Goal: Answer question/provide support: Share knowledge or assist other users

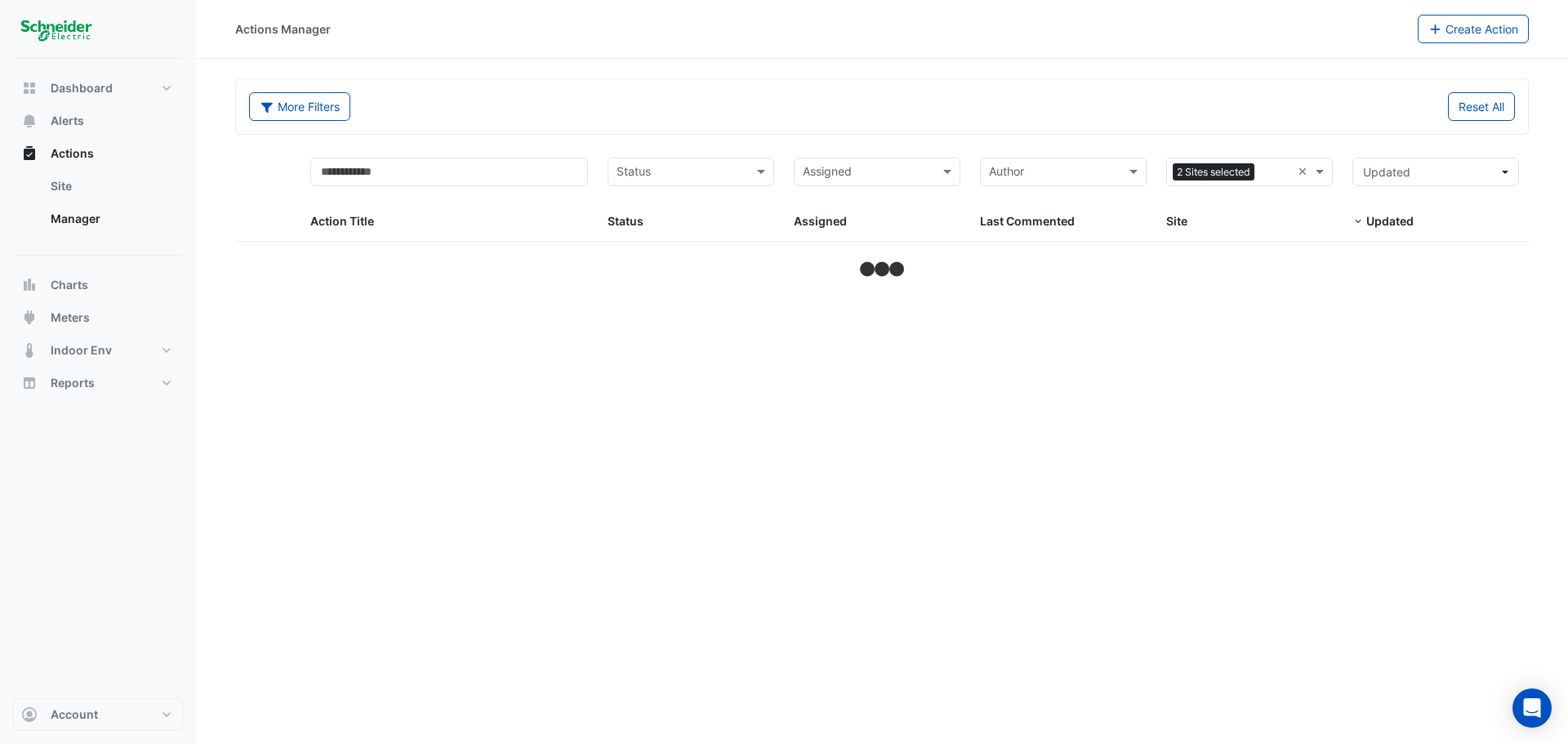
select select "**"
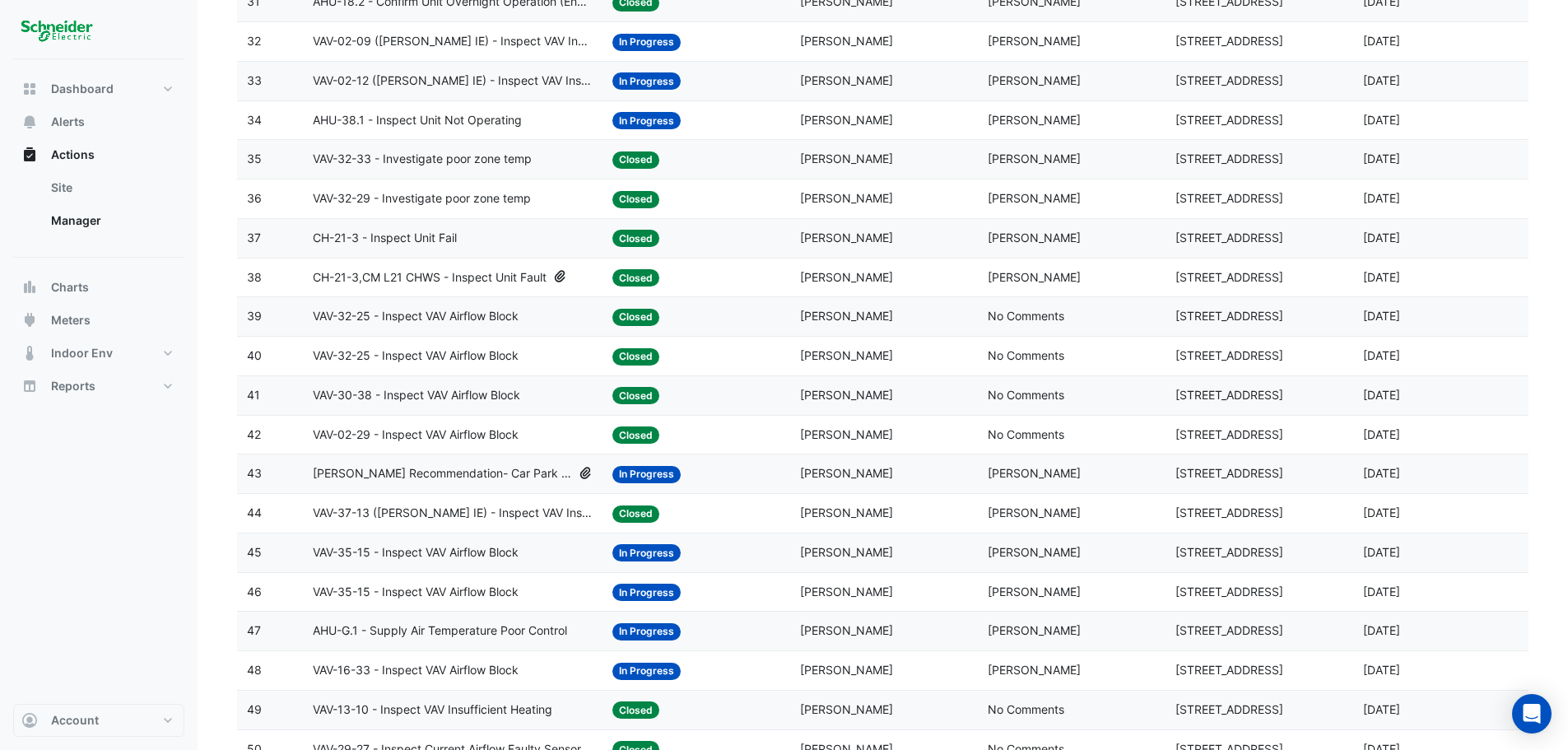
scroll to position [1504, 0]
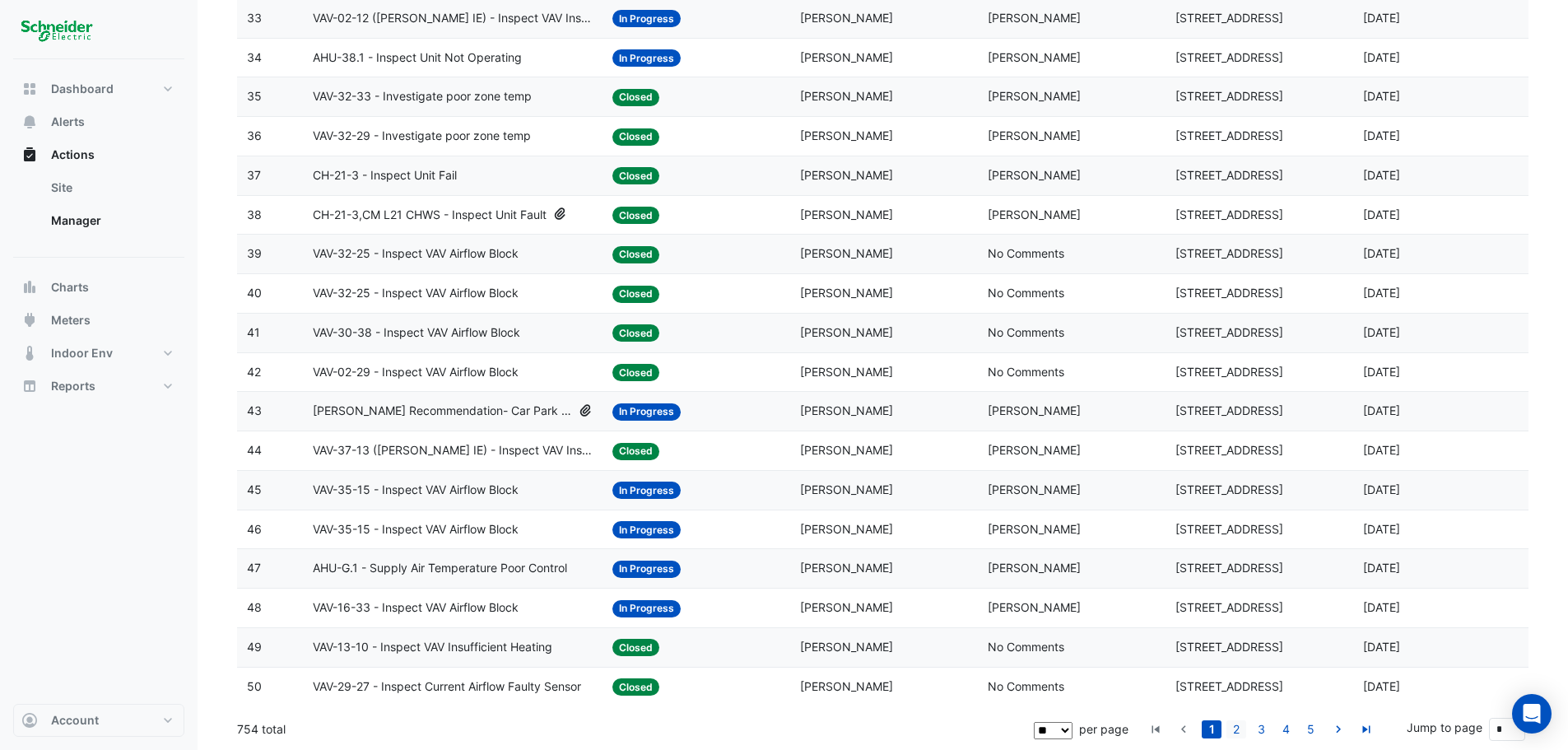
click at [1238, 726] on link "2" at bounding box center [1236, 730] width 20 height 18
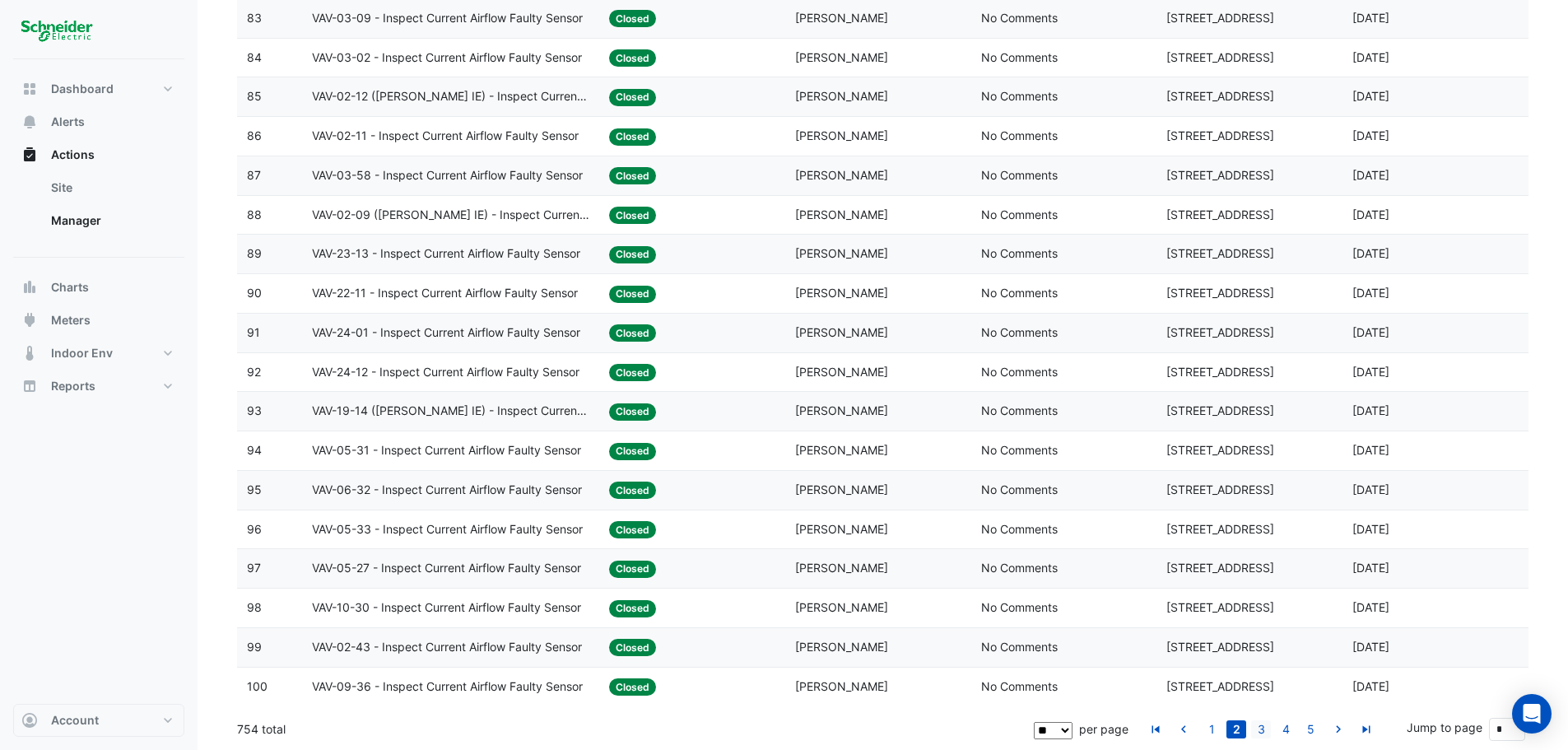
click at [1258, 727] on link "3" at bounding box center [1260, 730] width 20 height 18
click at [1207, 731] on link "1" at bounding box center [1211, 730] width 20 height 18
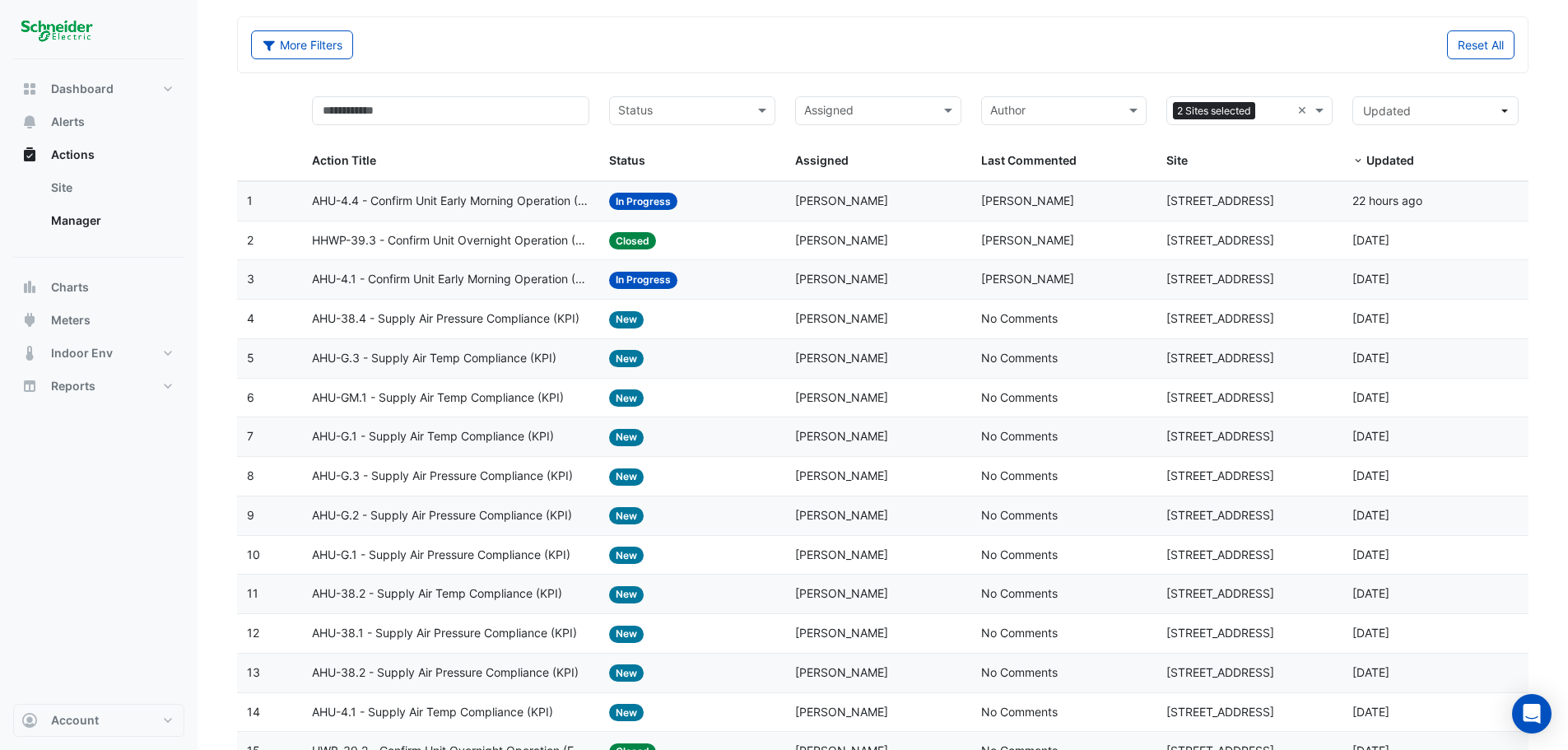
scroll to position [0, 0]
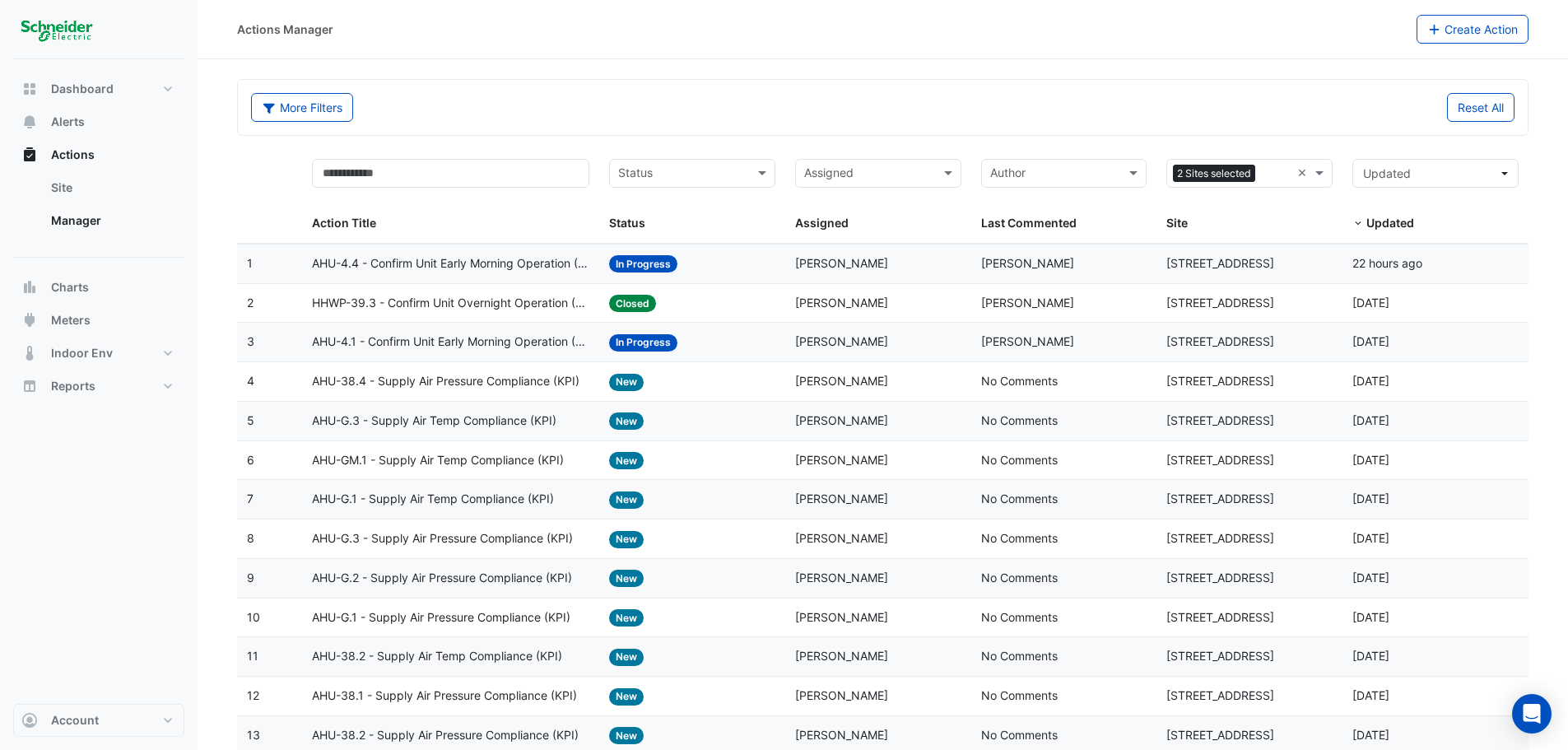
click at [906, 180] on input "text" at bounding box center [868, 174] width 129 height 19
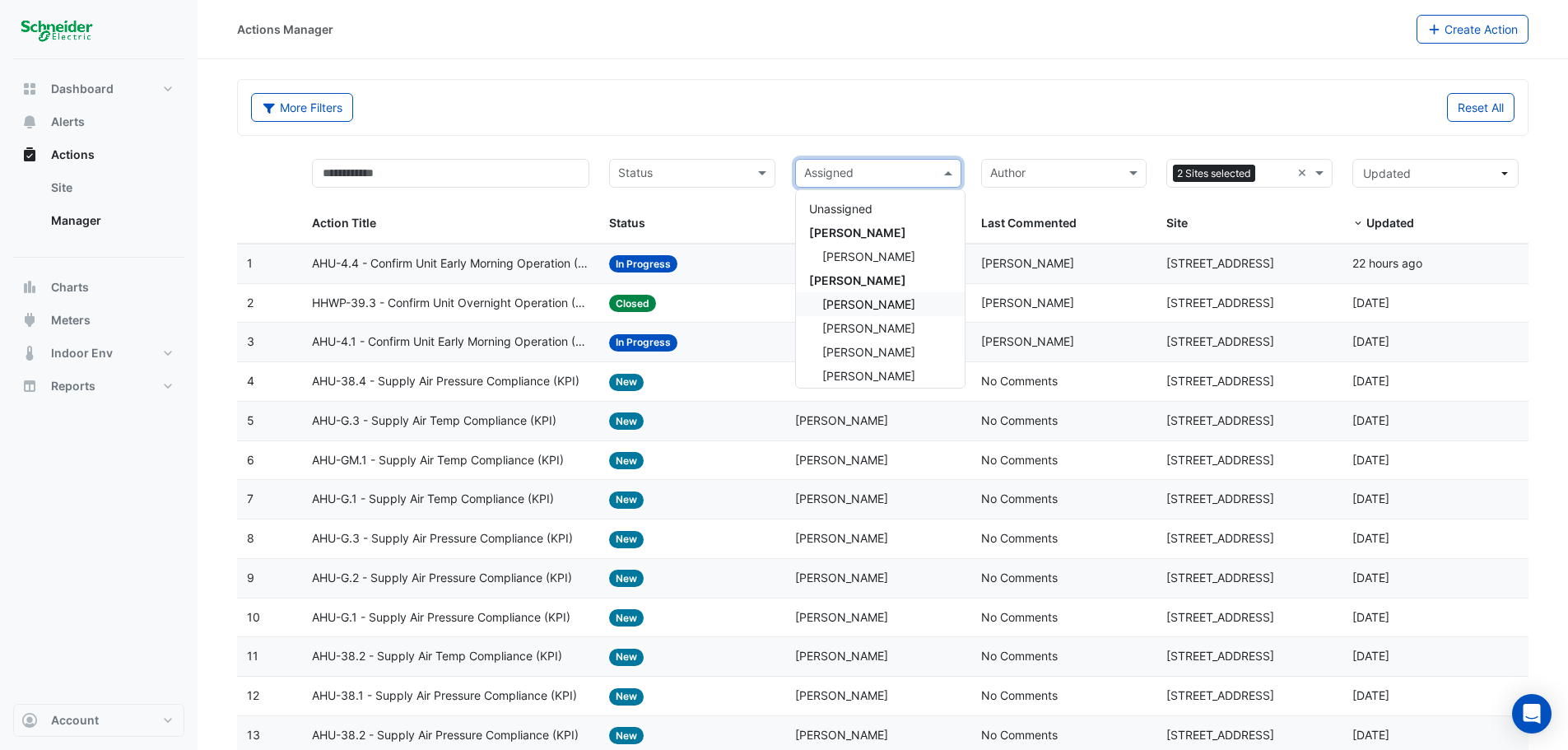
scroll to position [411, 0]
click at [896, 342] on span "[PERSON_NAME]" at bounding box center [868, 346] width 93 height 14
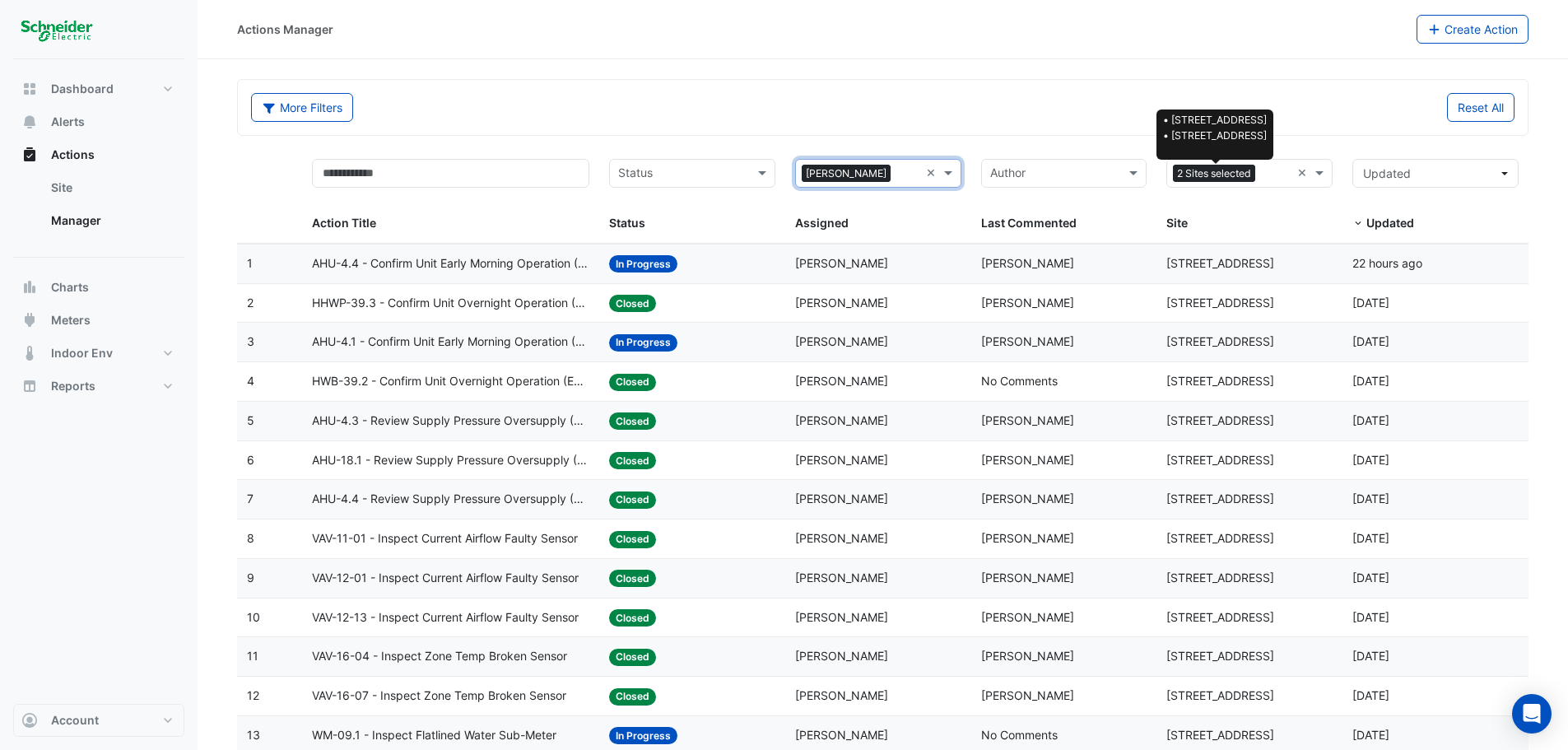
click at [1210, 173] on span "2 Sites selected" at bounding box center [1213, 173] width 83 height 18
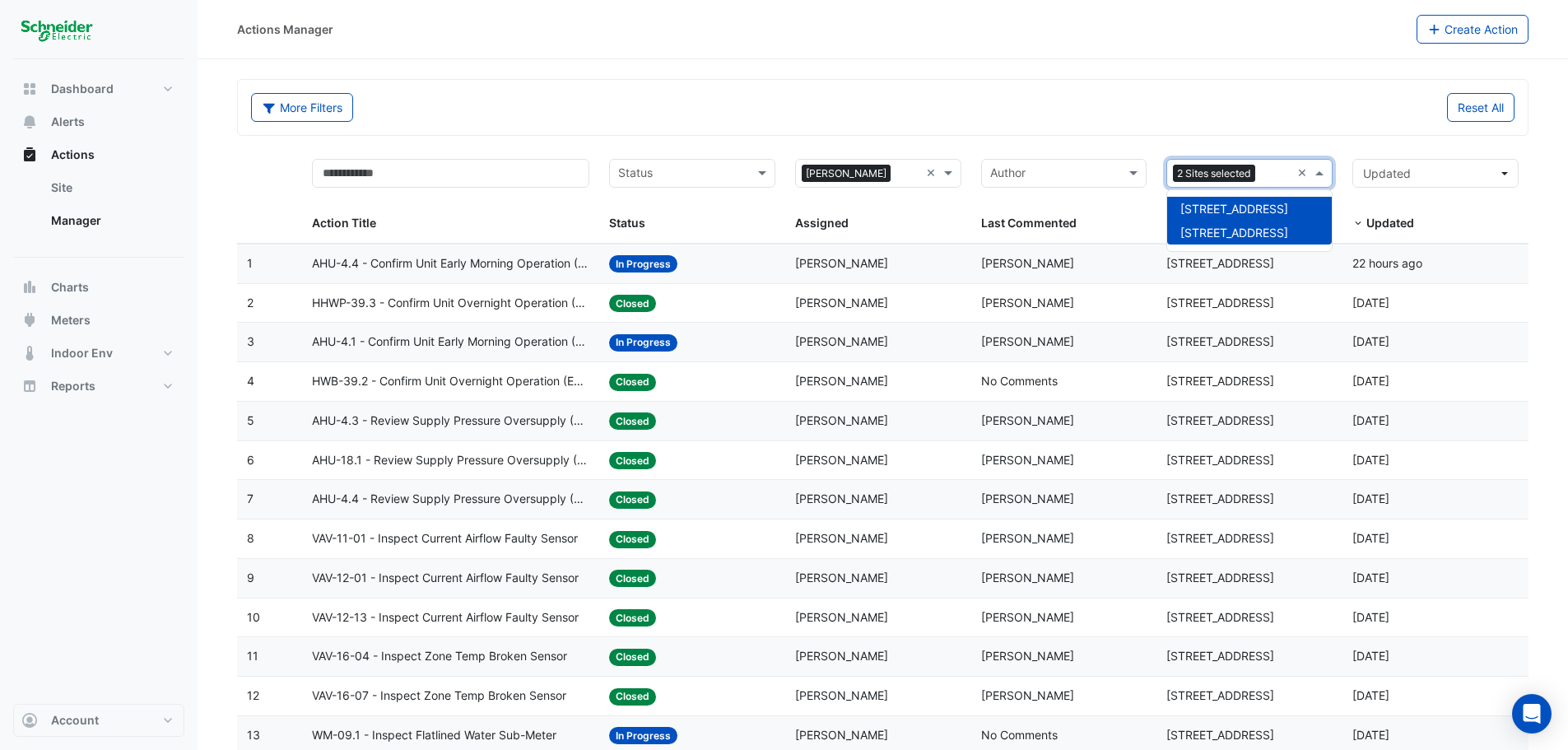
click at [1201, 207] on span "[STREET_ADDRESS]" at bounding box center [1233, 208] width 108 height 14
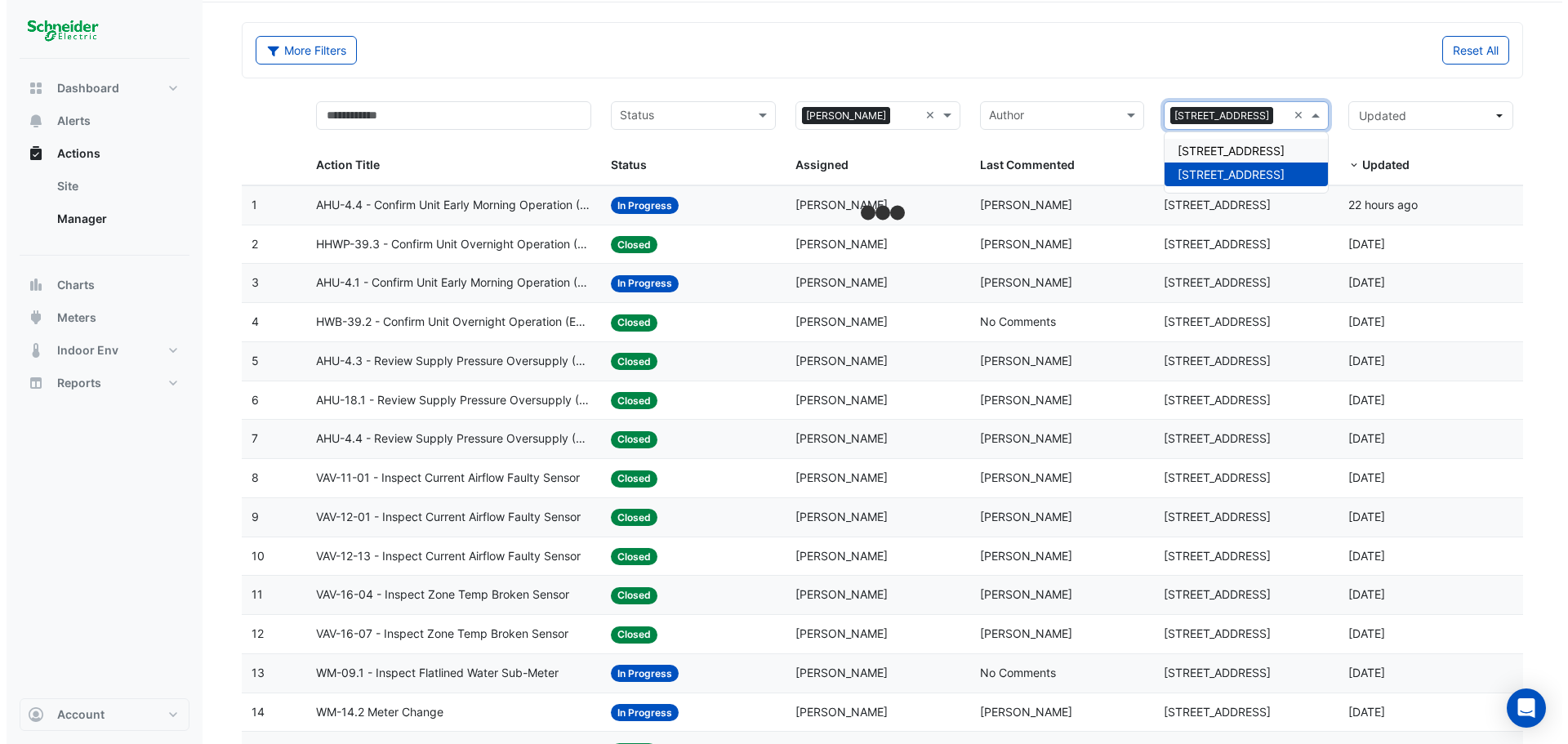
scroll to position [136, 0]
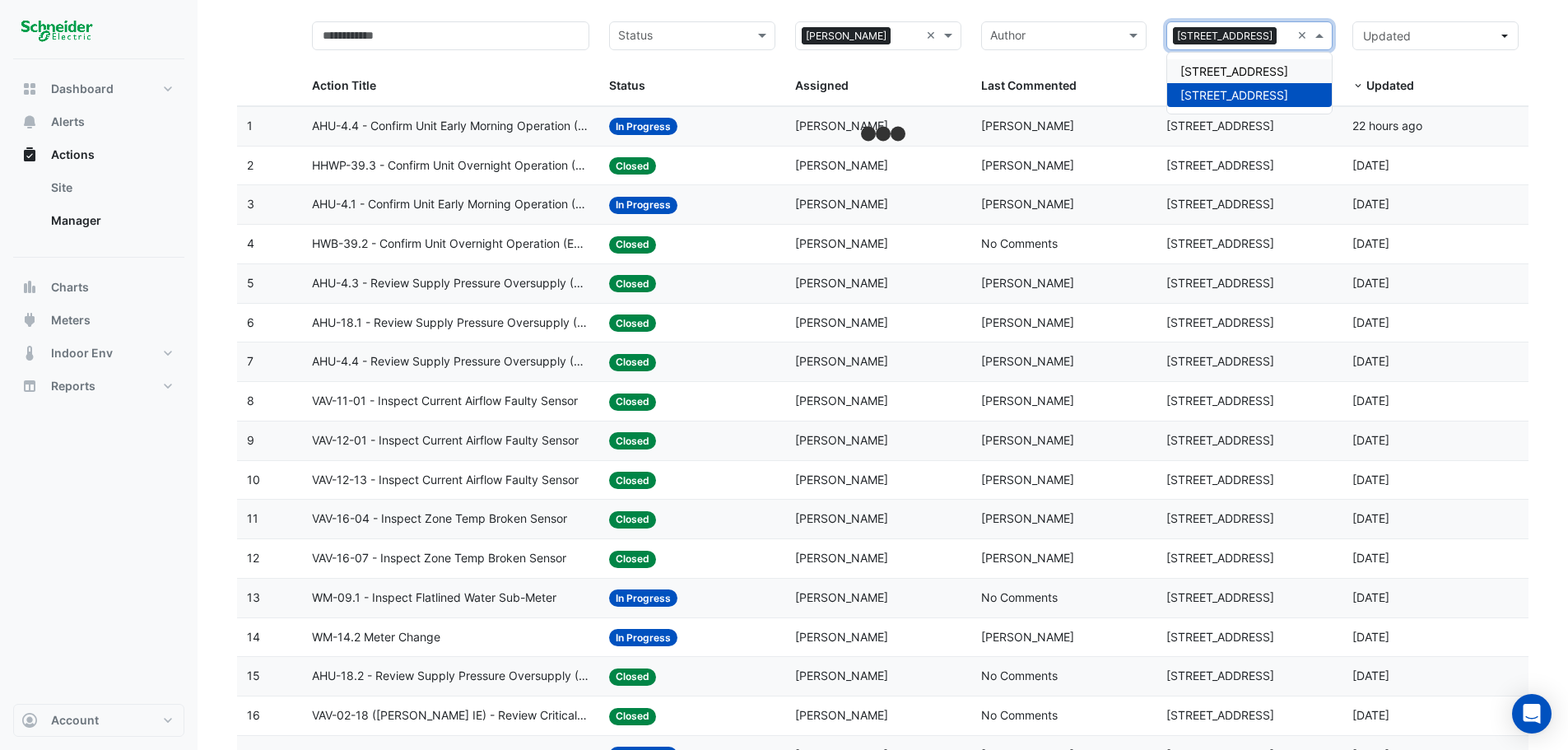
click at [514, 592] on span "WM-09.1 - Inspect Flatlined Water Sub-Meter" at bounding box center [434, 597] width 244 height 19
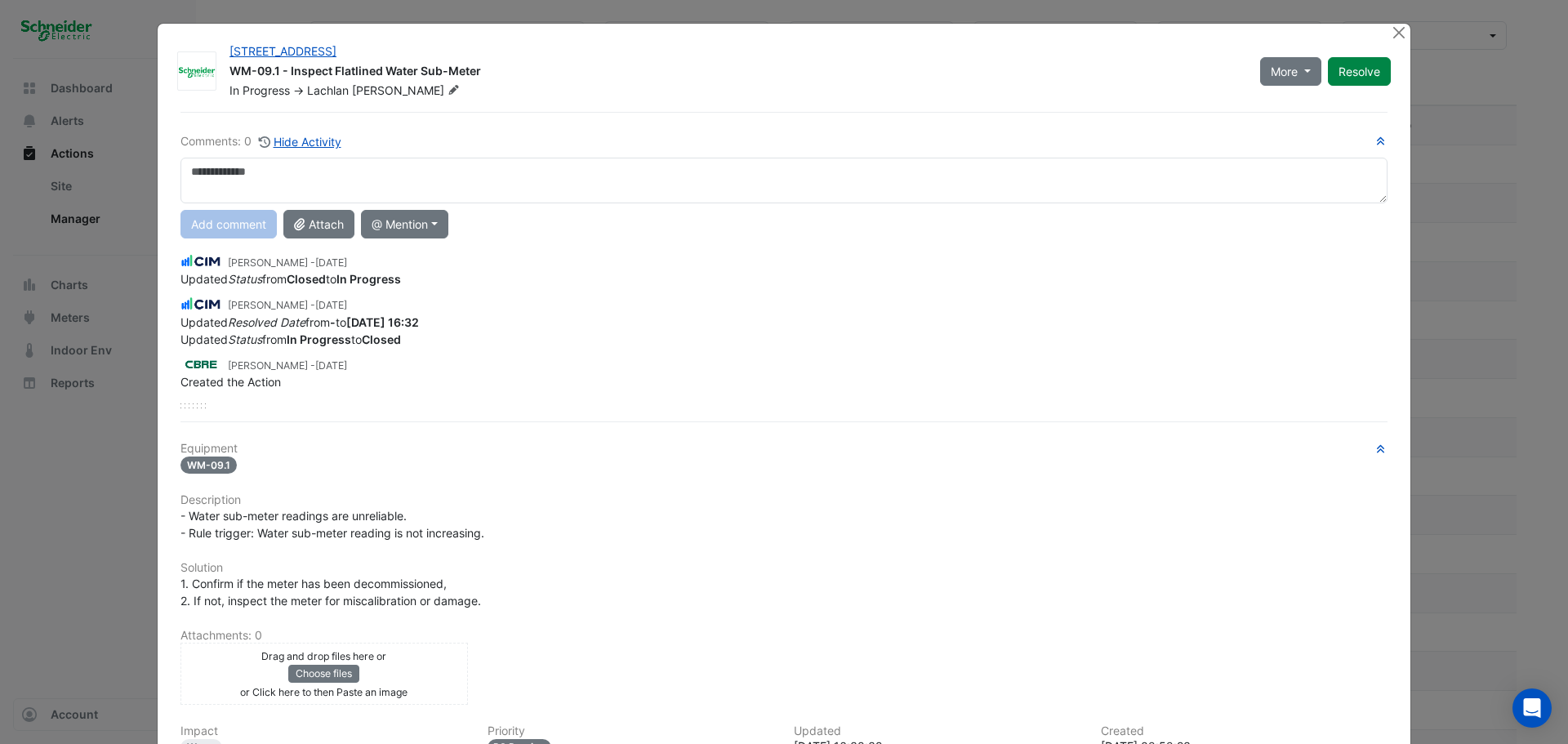
click at [425, 179] on textarea at bounding box center [784, 180] width 1207 height 46
type textarea "*"
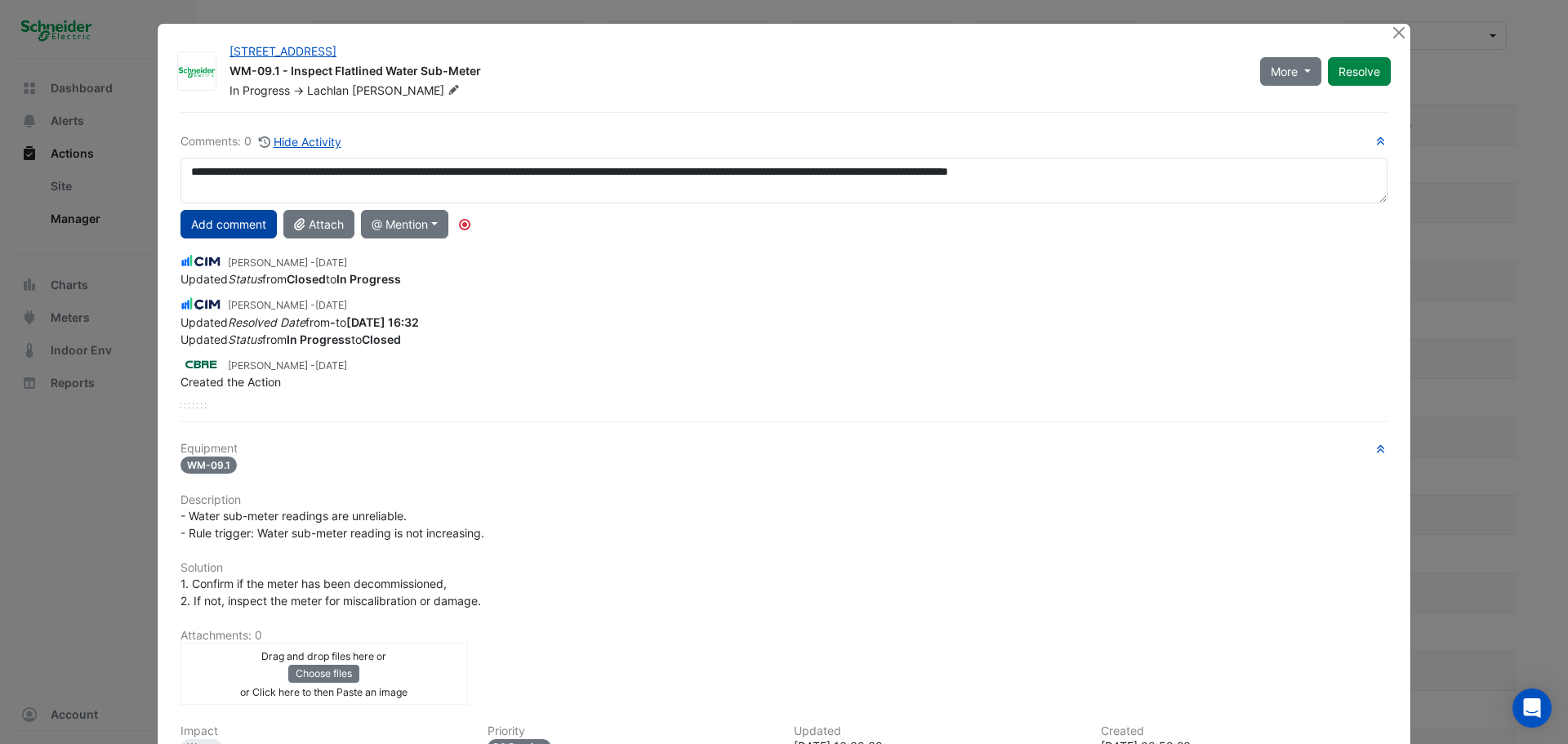
type textarea "**********"
click at [221, 220] on button "Add comment" at bounding box center [228, 224] width 96 height 29
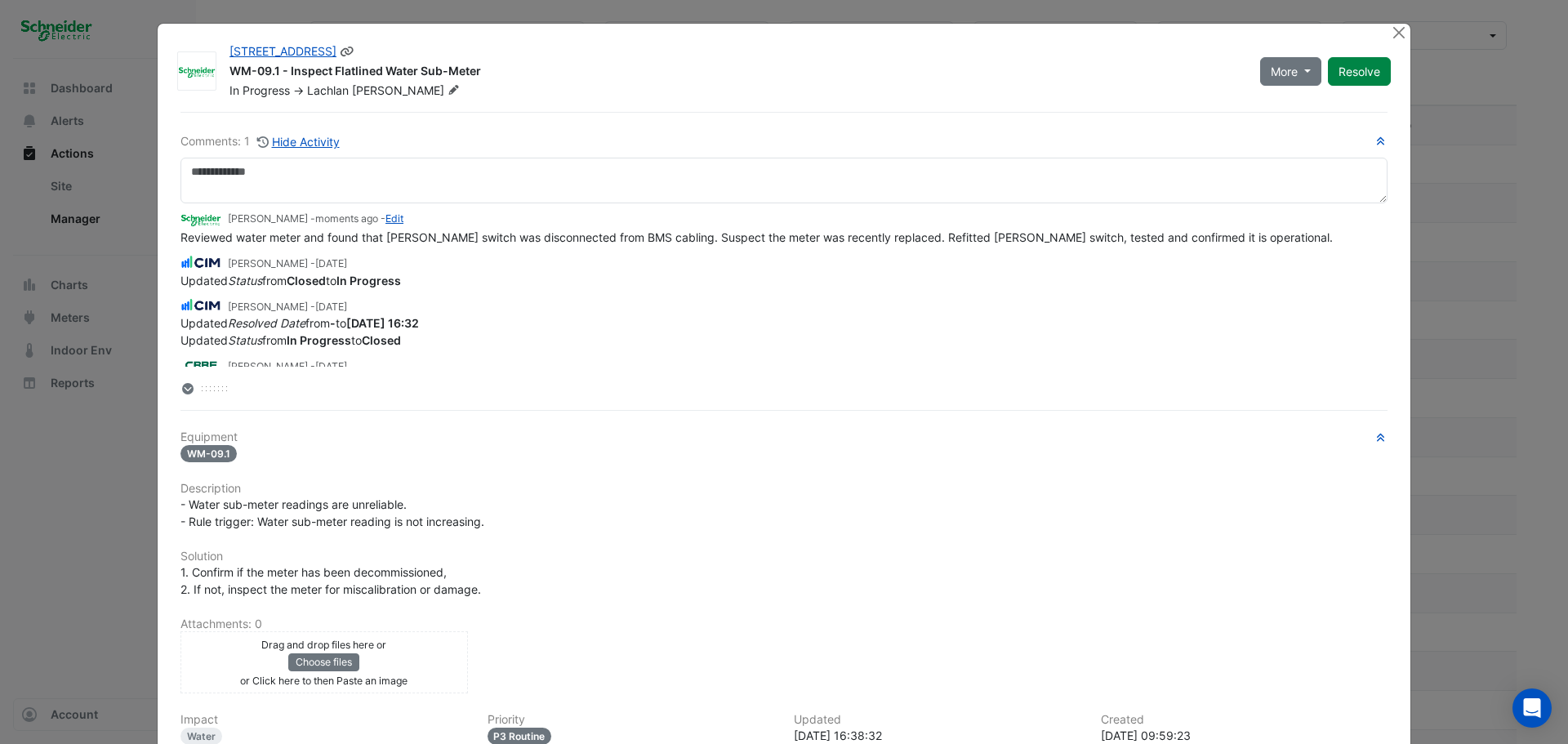
click at [1382, 66] on button "Resolve" at bounding box center [1360, 71] width 63 height 29
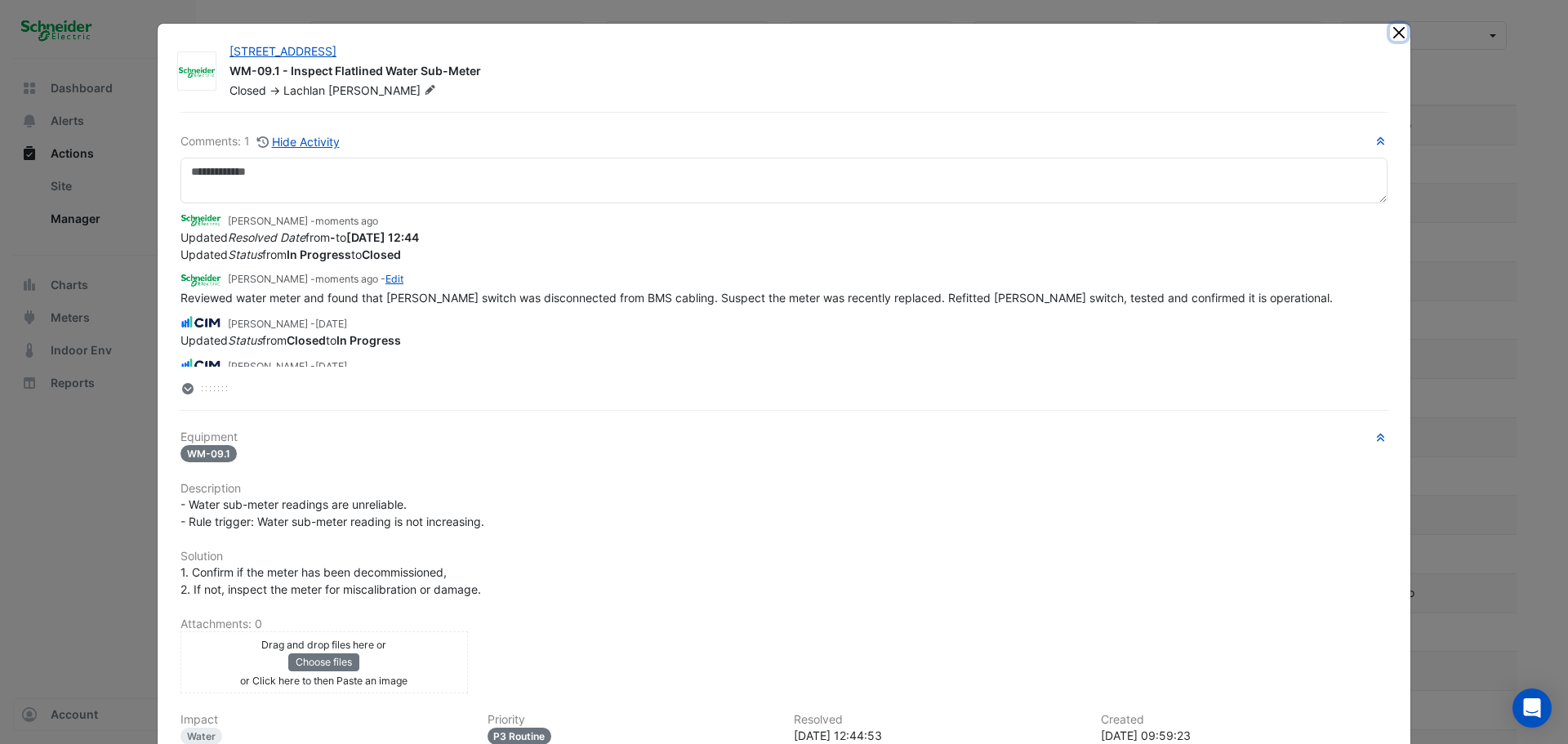
click at [1395, 36] on button "Close" at bounding box center [1399, 32] width 17 height 17
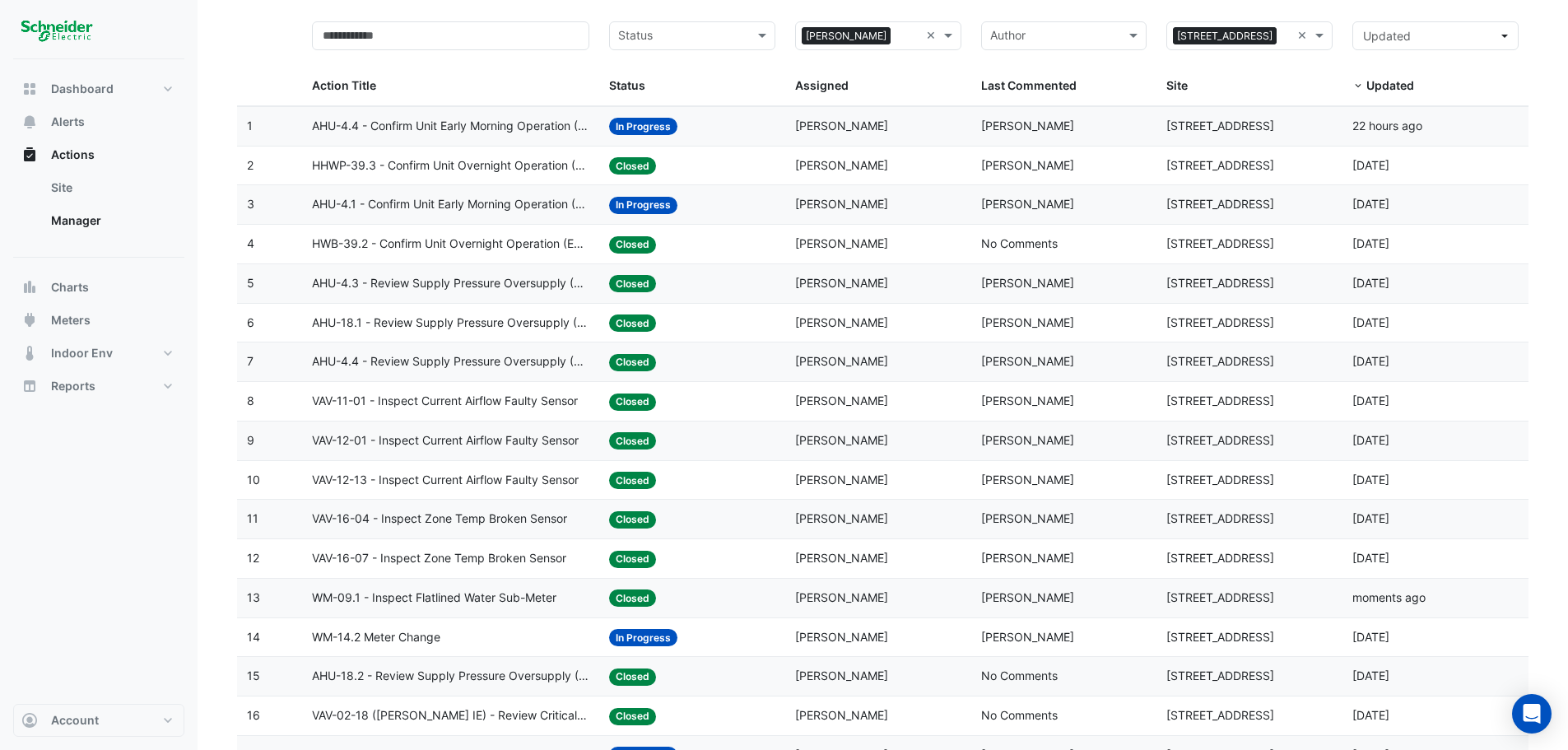
click at [427, 630] on span "WM-14.2 Meter Change" at bounding box center [376, 637] width 128 height 19
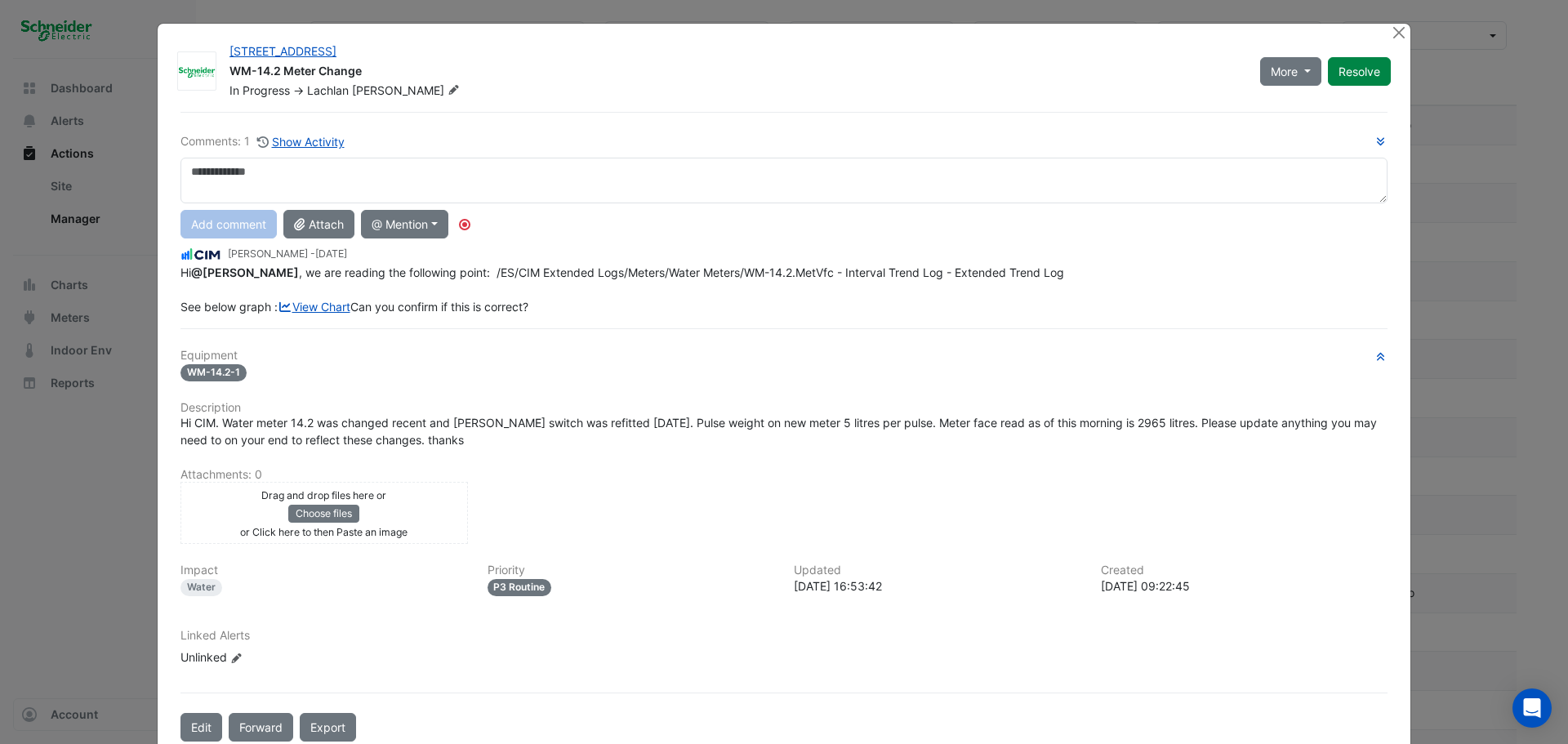
click at [609, 311] on div "Hi @[PERSON_NAME] , we are reading the following point: /ES/CIM Extended Logs/M…" at bounding box center [784, 289] width 1207 height 51
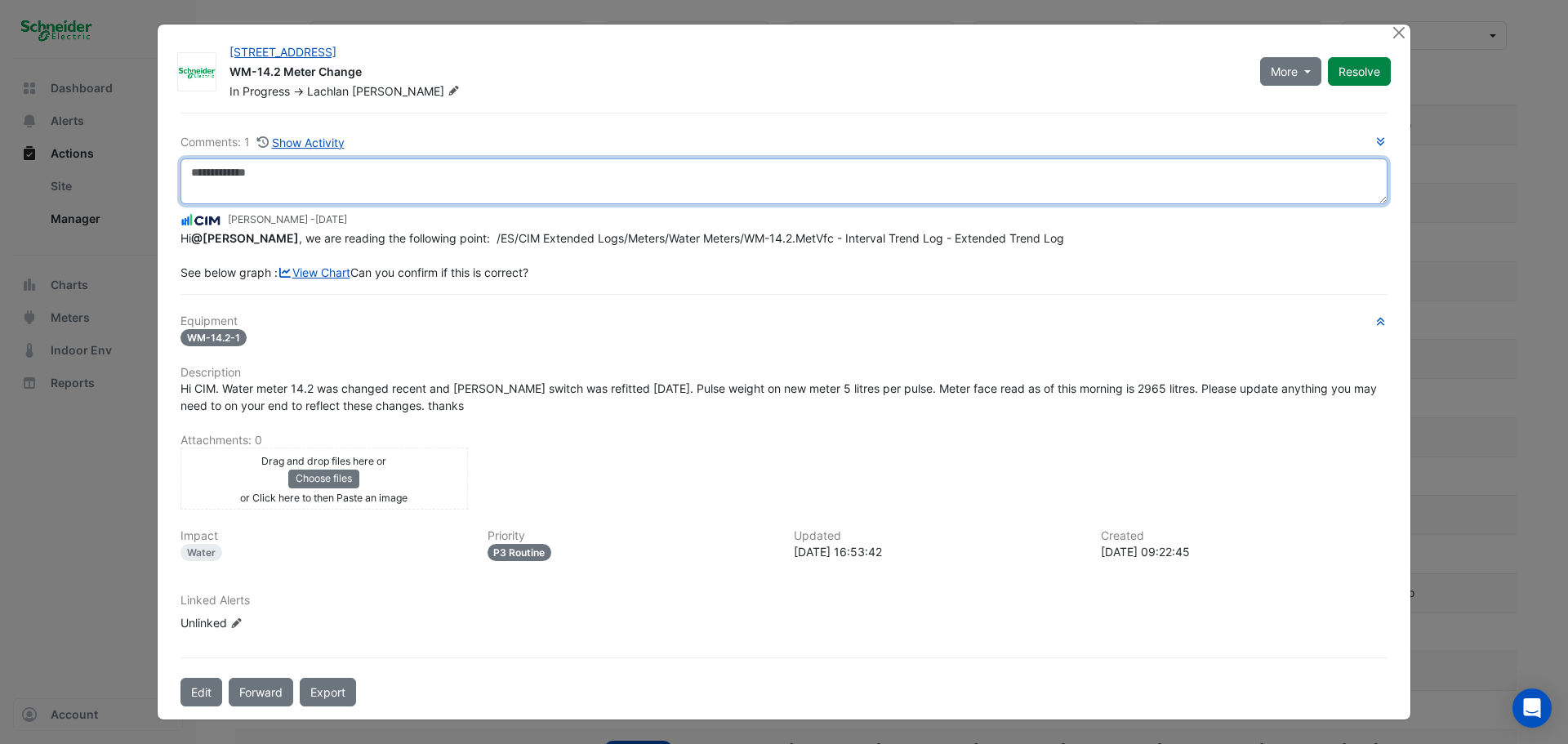
click at [490, 190] on textarea at bounding box center [784, 181] width 1207 height 46
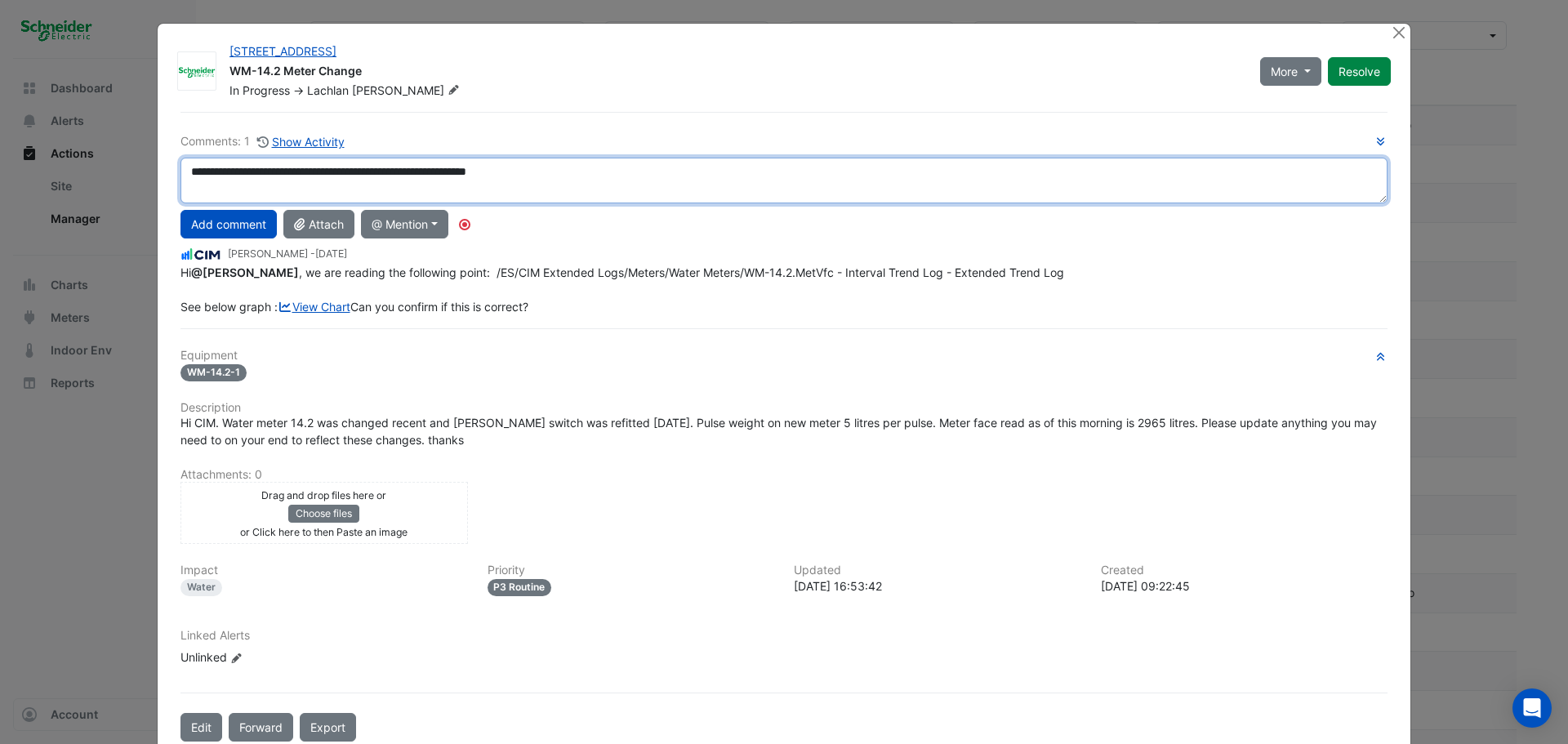
type textarea "**********"
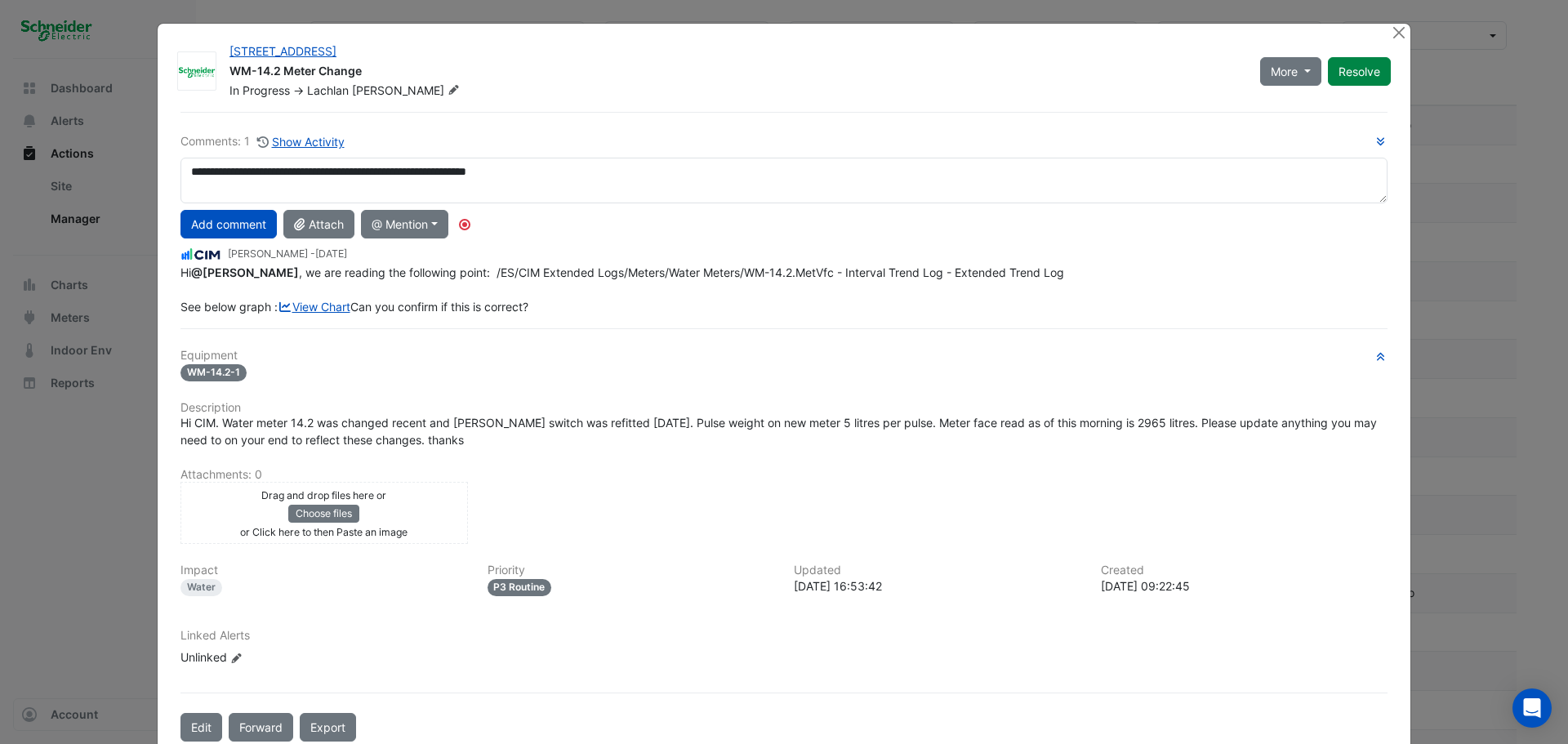
click at [195, 243] on div "**********" at bounding box center [784, 223] width 1207 height 183
click at [211, 230] on button "Add comment" at bounding box center [228, 224] width 96 height 29
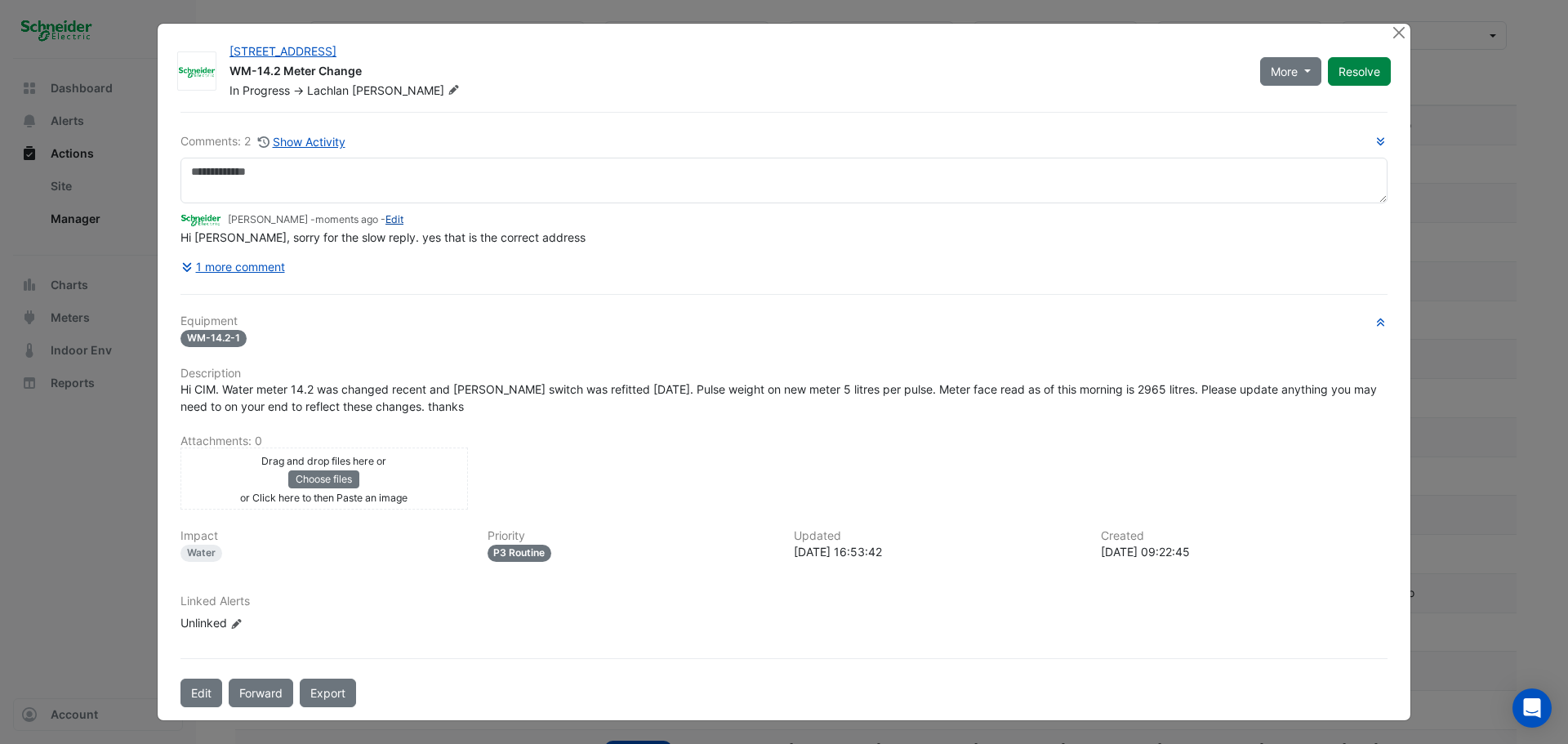
click at [403, 219] on link "Edit" at bounding box center [394, 220] width 18 height 13
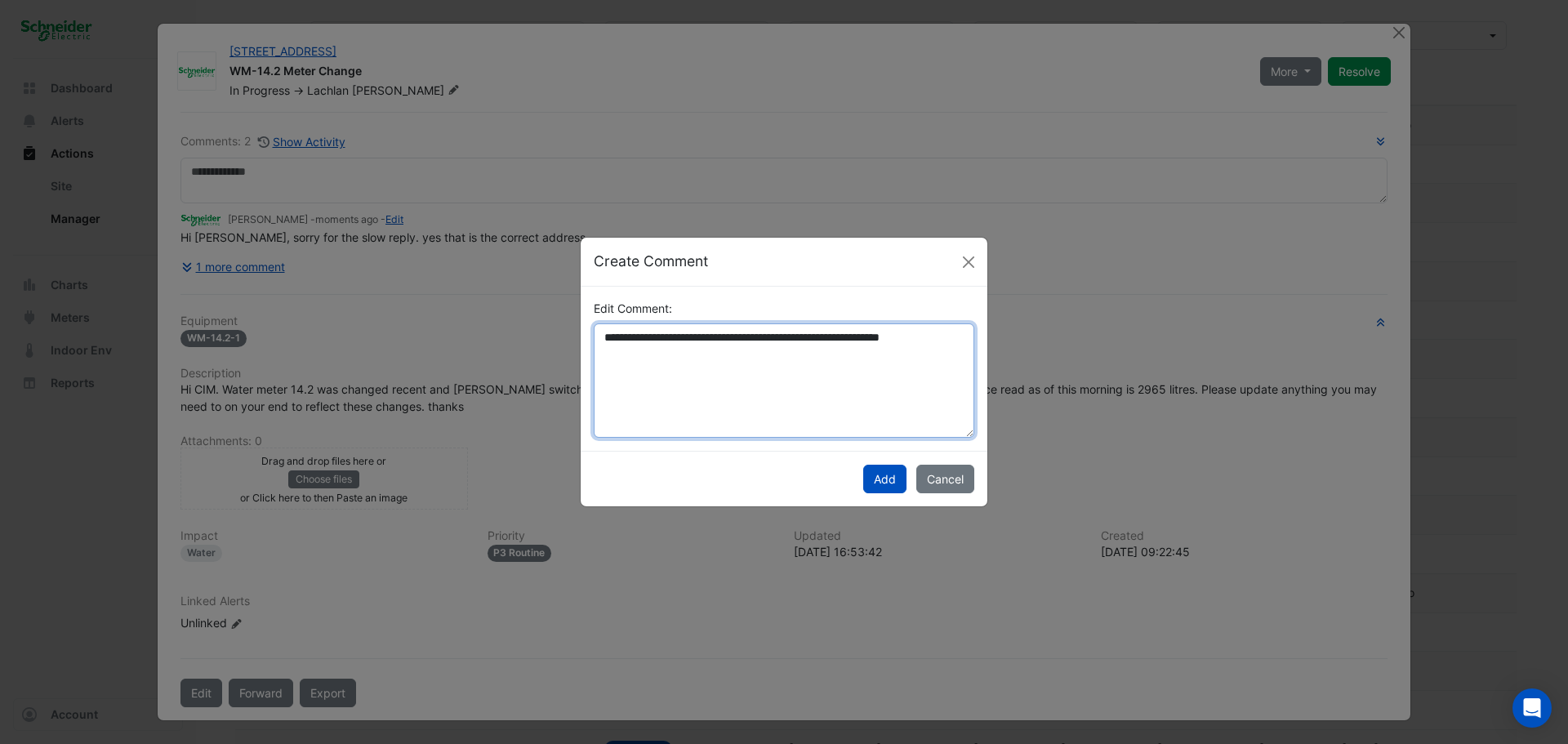
click at [643, 338] on textarea "**********" at bounding box center [784, 380] width 381 height 114
type textarea "**********"
click at [933, 467] on button "Cancel" at bounding box center [946, 479] width 58 height 29
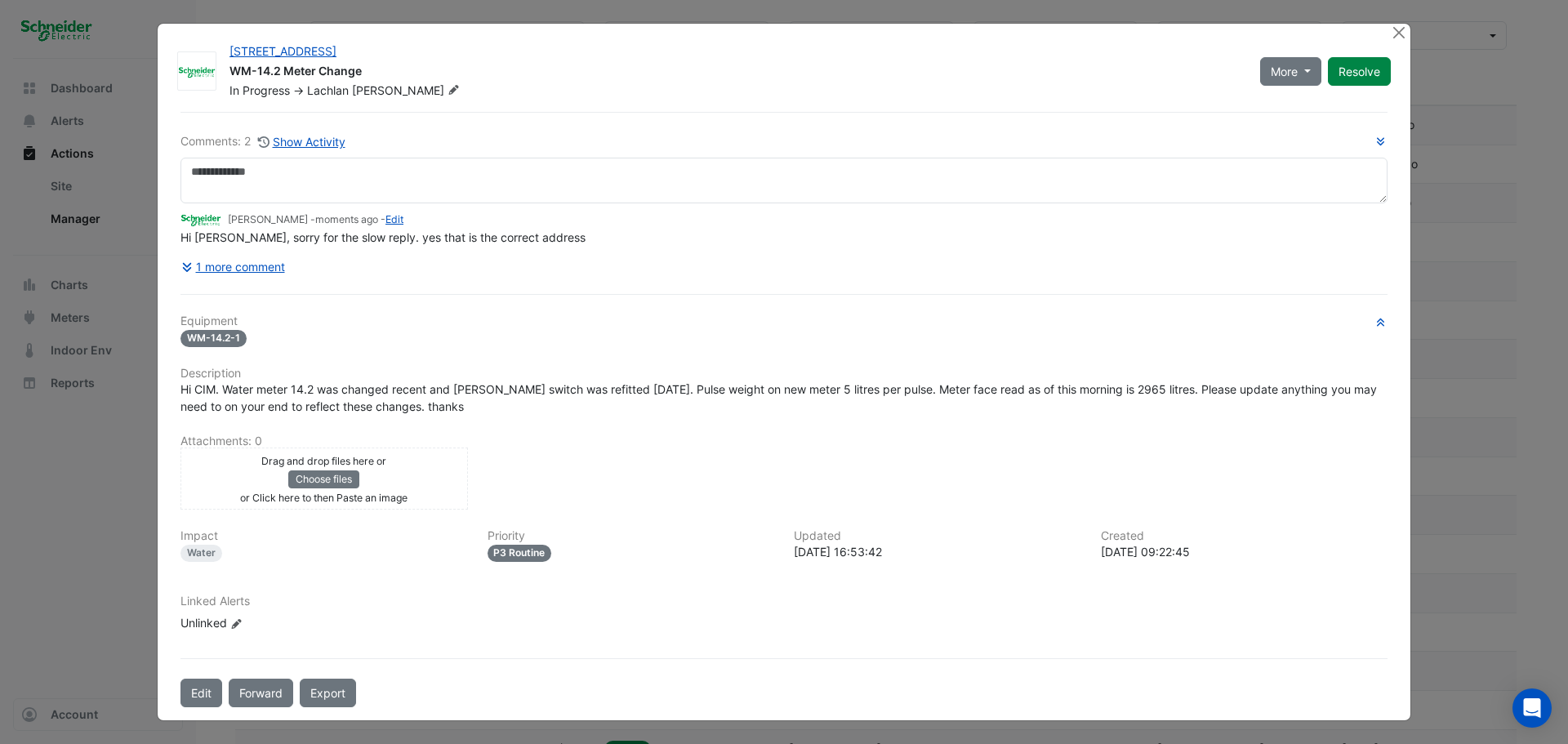
click at [897, 245] on div "Hi [PERSON_NAME], sorry for the slow reply. yes that is the correct address" at bounding box center [784, 237] width 1207 height 17
click at [401, 223] on link "Edit" at bounding box center [394, 220] width 18 height 13
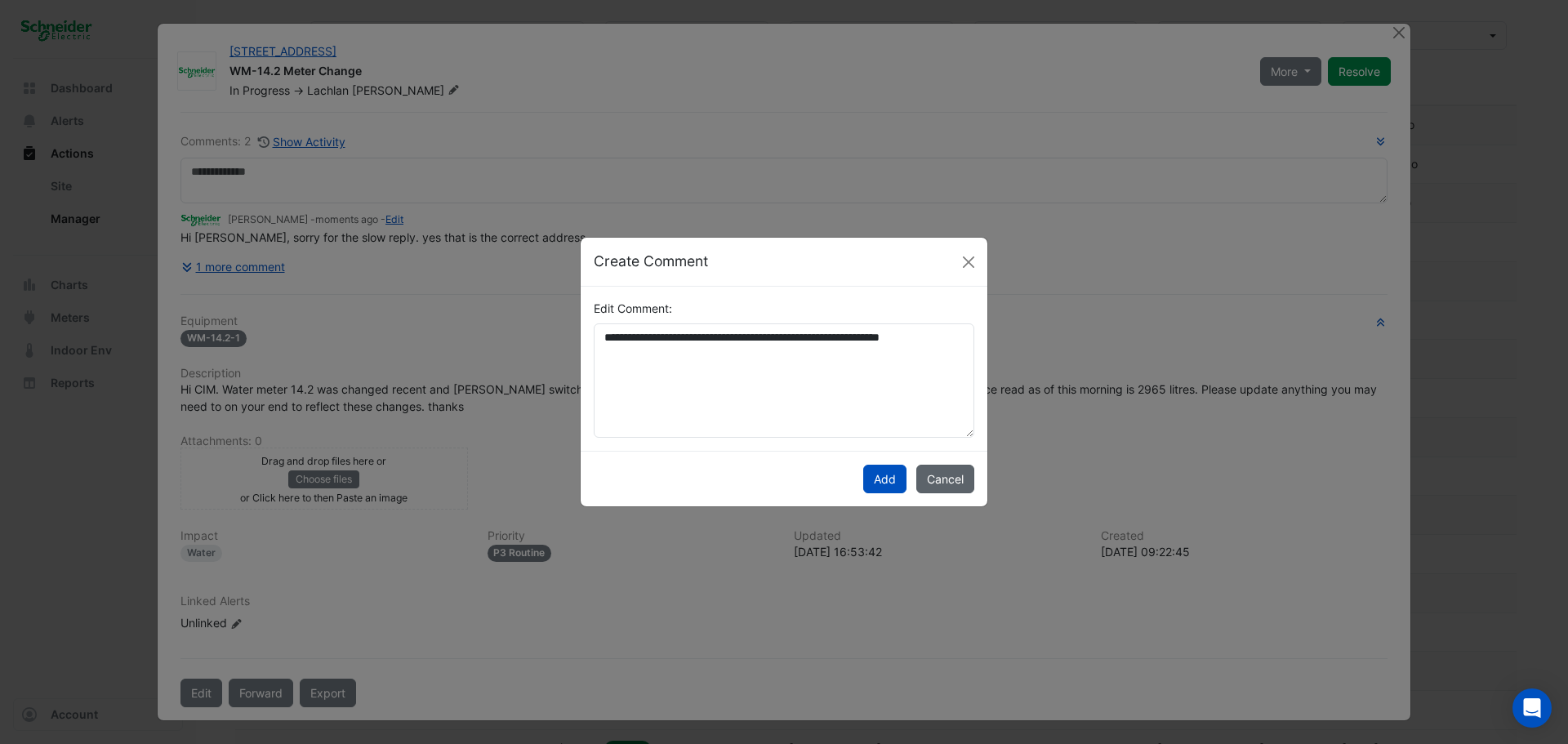
click at [957, 487] on button "Cancel" at bounding box center [946, 479] width 58 height 29
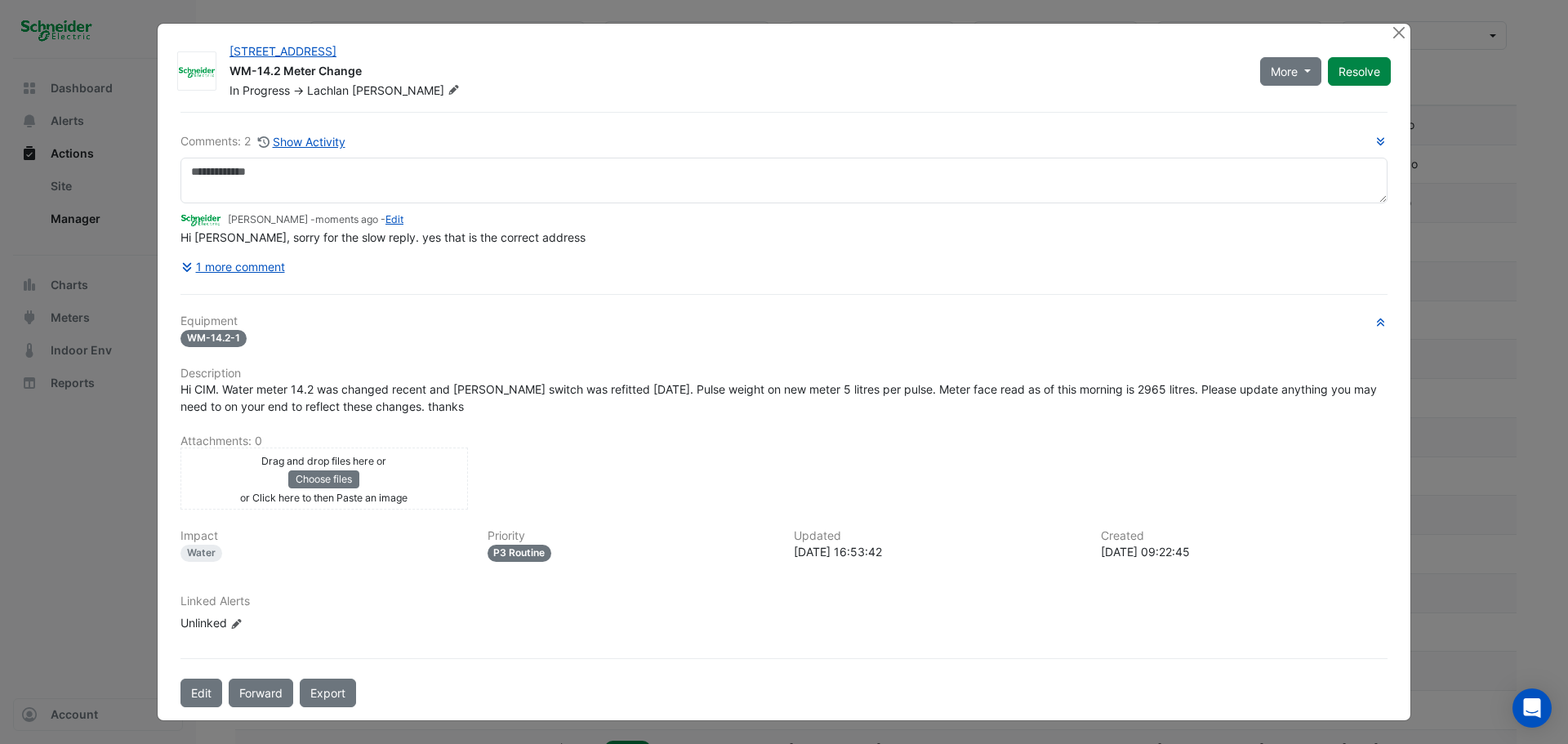
click at [341, 272] on div "1 more comment" at bounding box center [784, 267] width 1207 height 29
click at [267, 267] on button "1 more comment" at bounding box center [232, 267] width 105 height 29
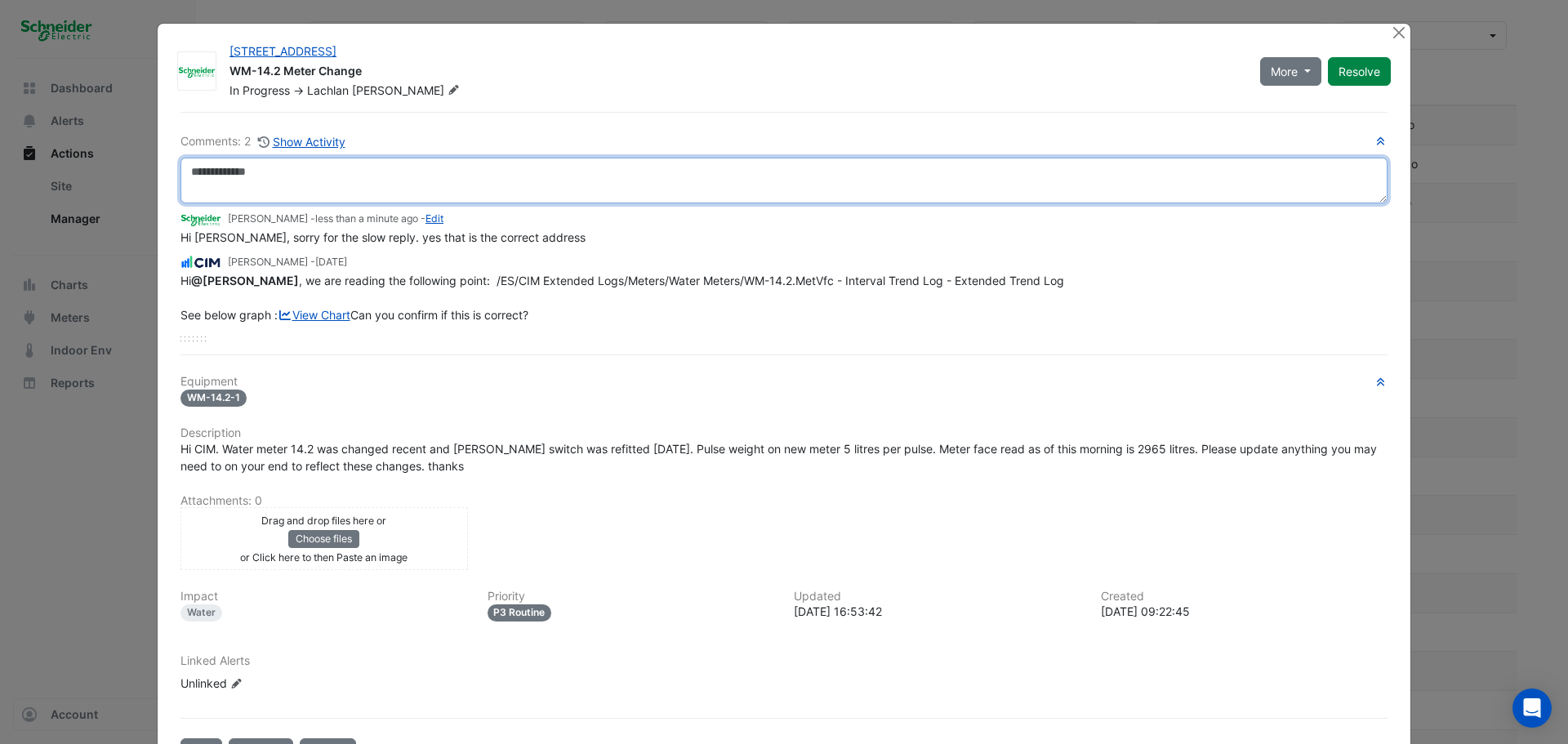
click at [434, 170] on textarea at bounding box center [784, 180] width 1207 height 46
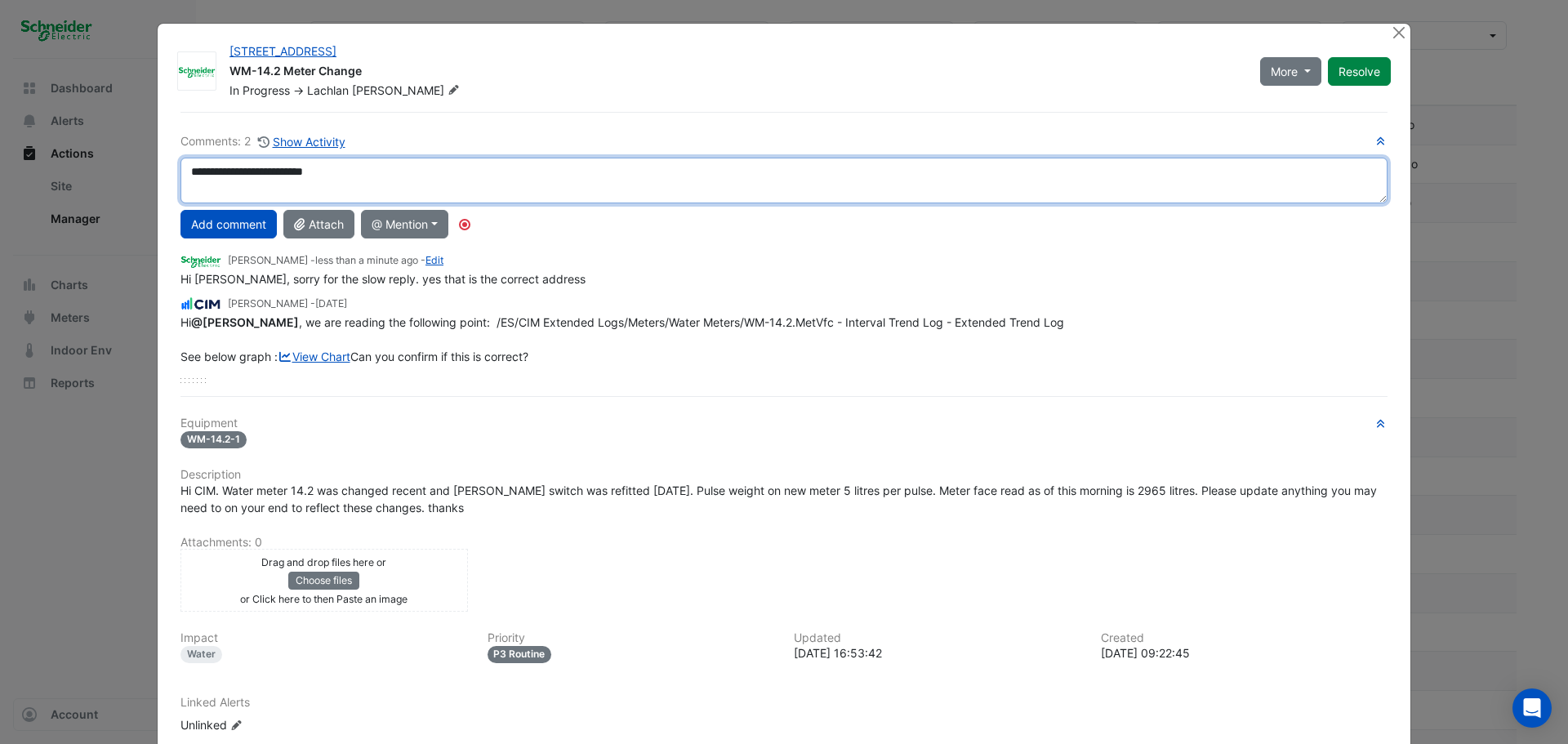
click at [241, 232] on div "**********" at bounding box center [784, 258] width 1207 height 250
type textarea "**********"
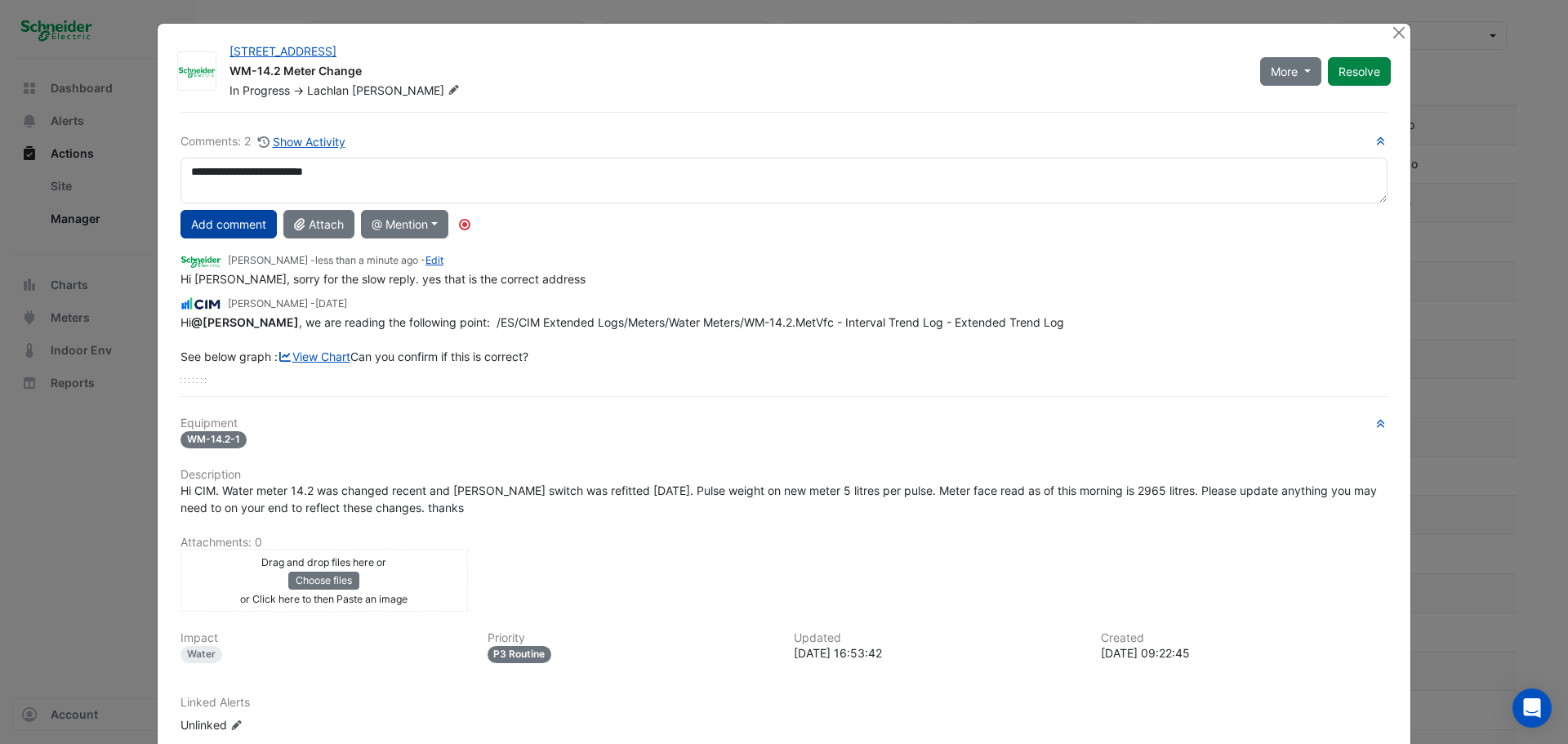
click at [214, 222] on button "Add comment" at bounding box center [228, 224] width 96 height 29
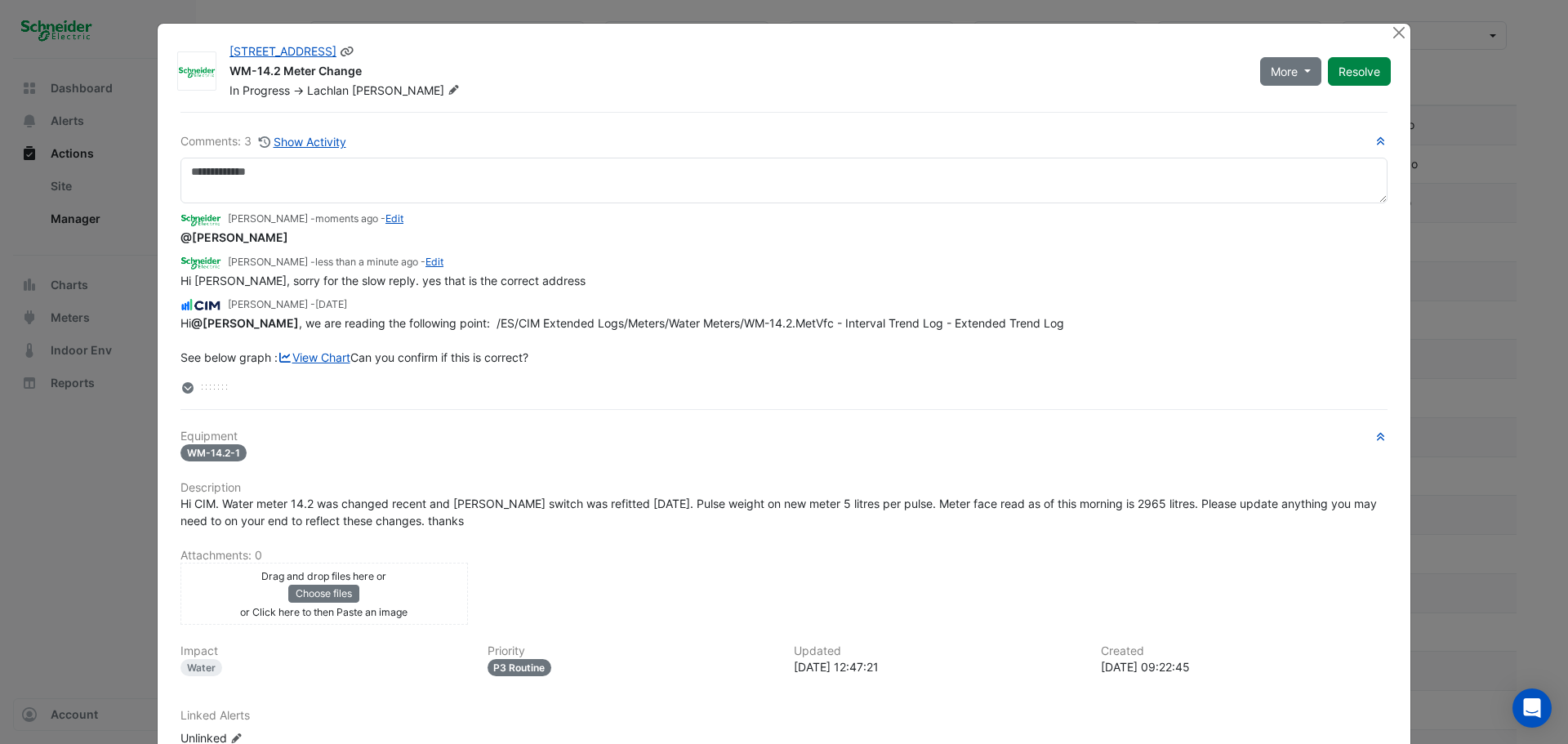
click at [1391, 41] on div at bounding box center [1400, 32] width 21 height 19
click at [1391, 38] on button "Close" at bounding box center [1399, 32] width 17 height 17
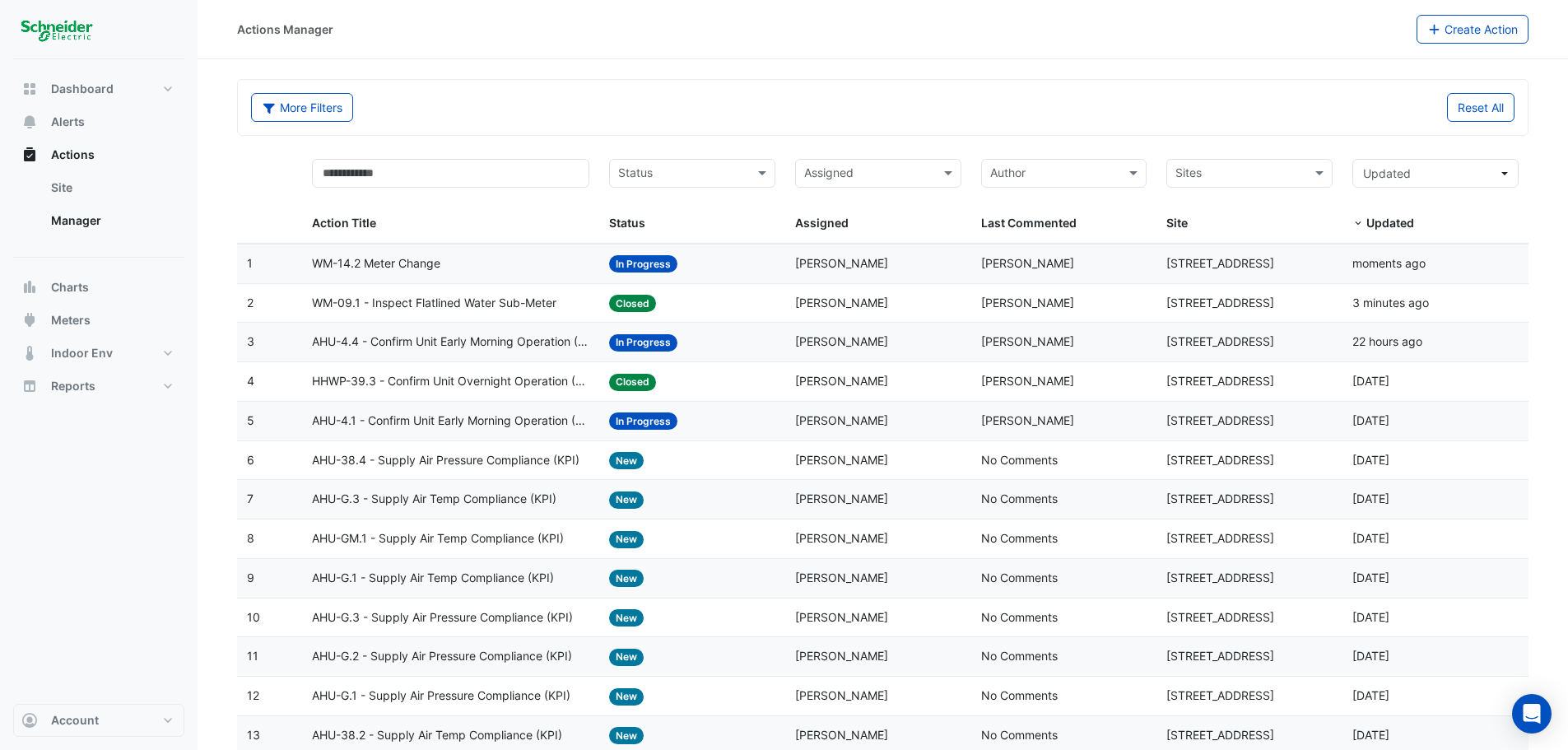
click at [918, 176] on input "text" at bounding box center [868, 174] width 129 height 19
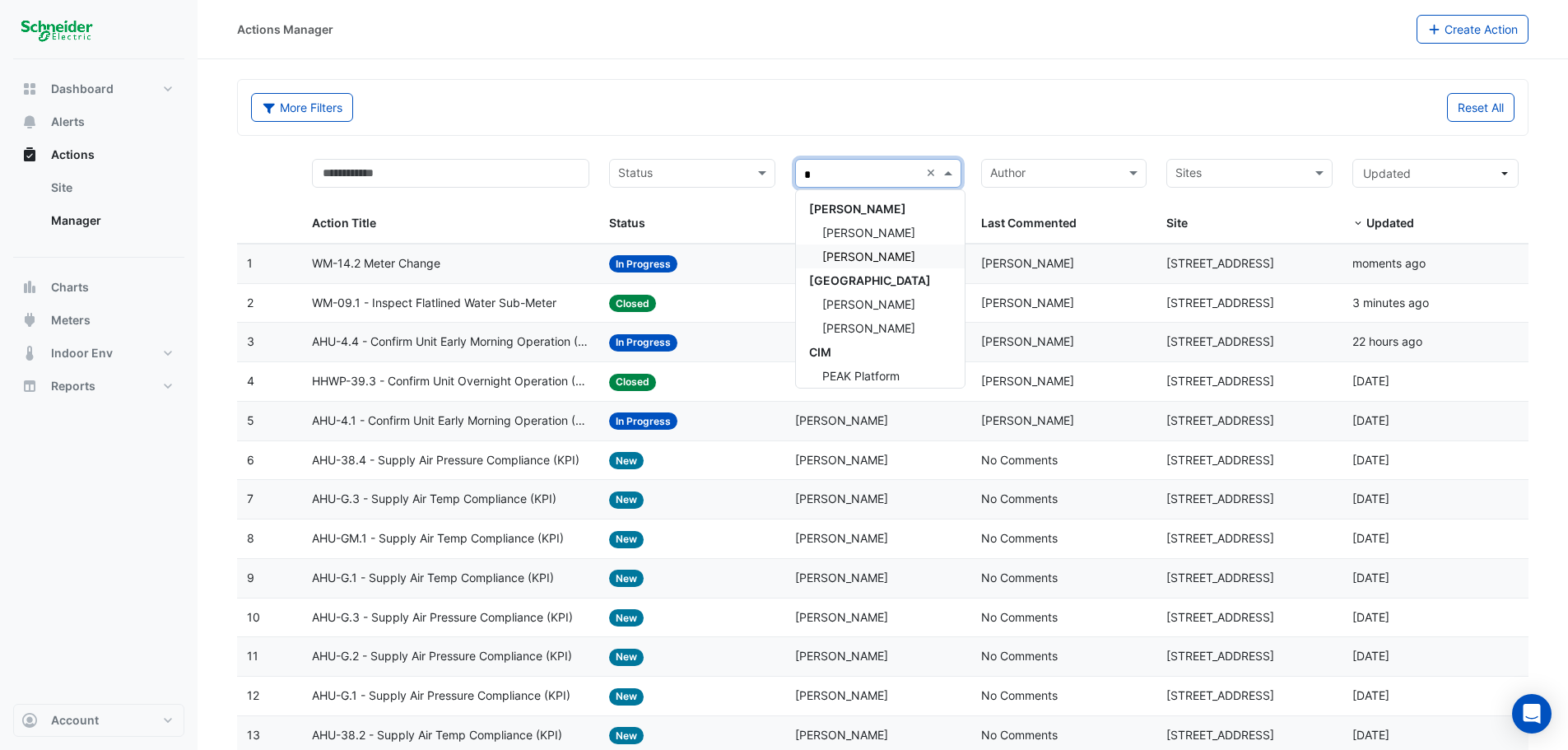
type input "**"
click at [845, 279] on span "[PERSON_NAME]" at bounding box center [868, 280] width 93 height 14
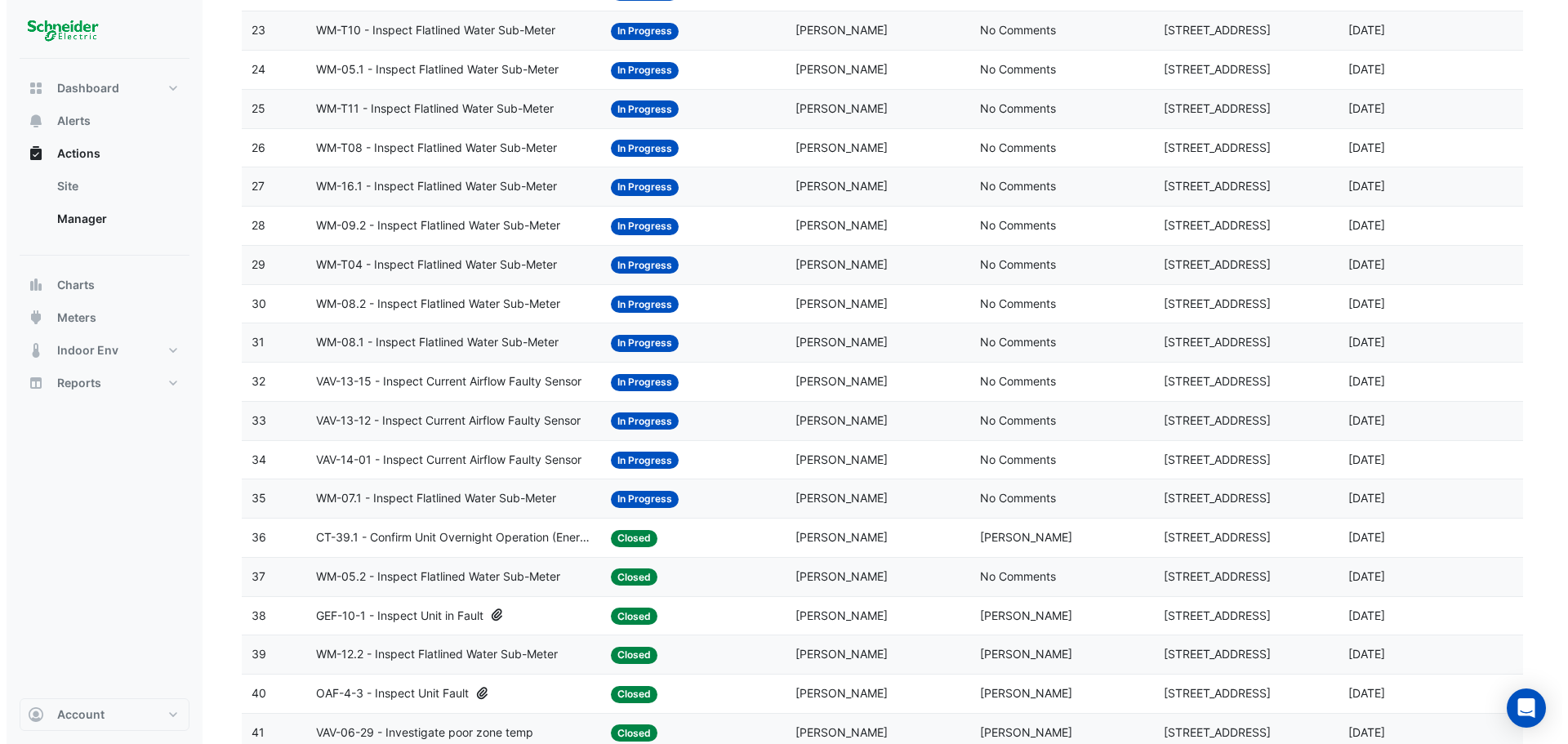
scroll to position [953, 0]
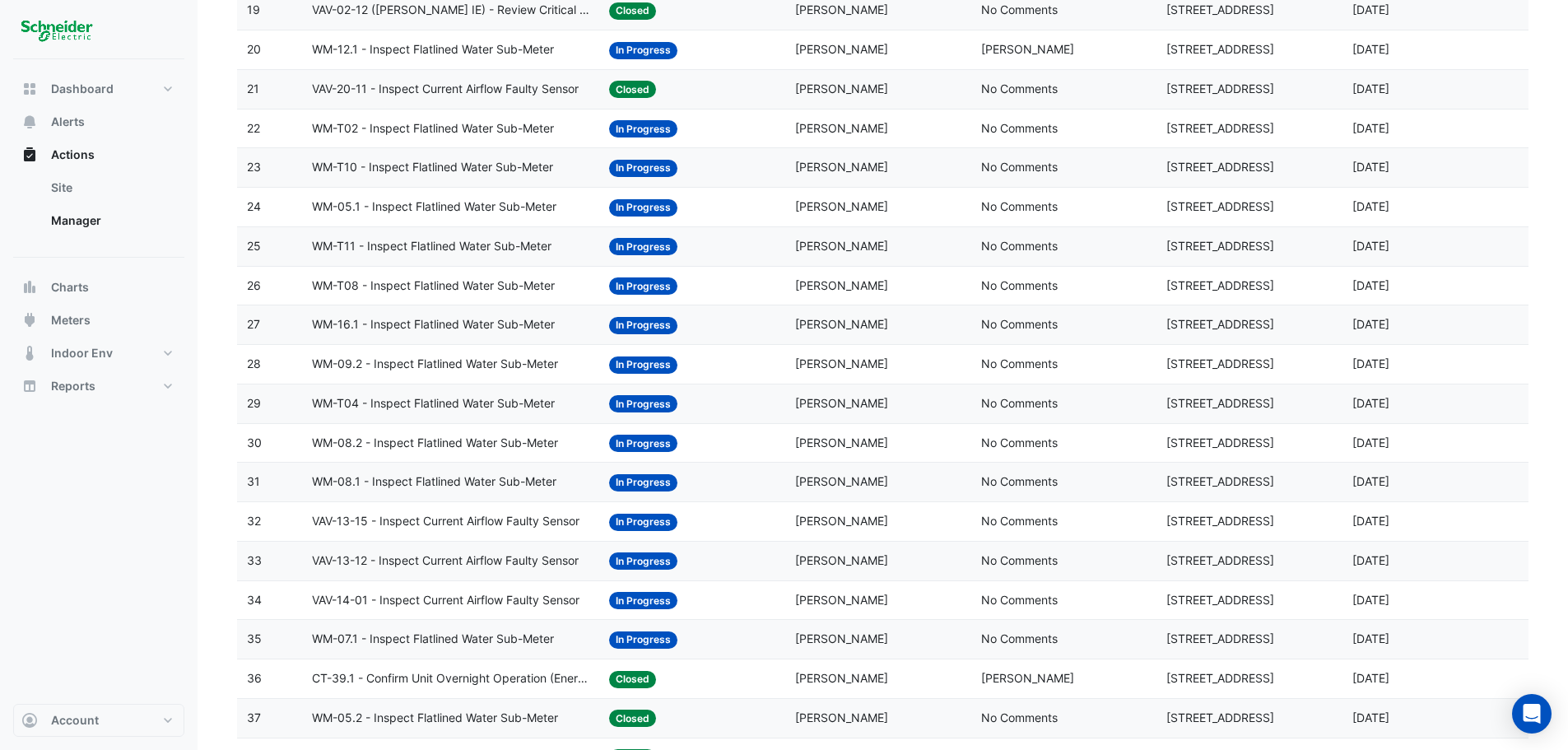
click at [524, 202] on span "WM-05.1 - Inspect Flatlined Water Sub-Meter" at bounding box center [434, 207] width 244 height 19
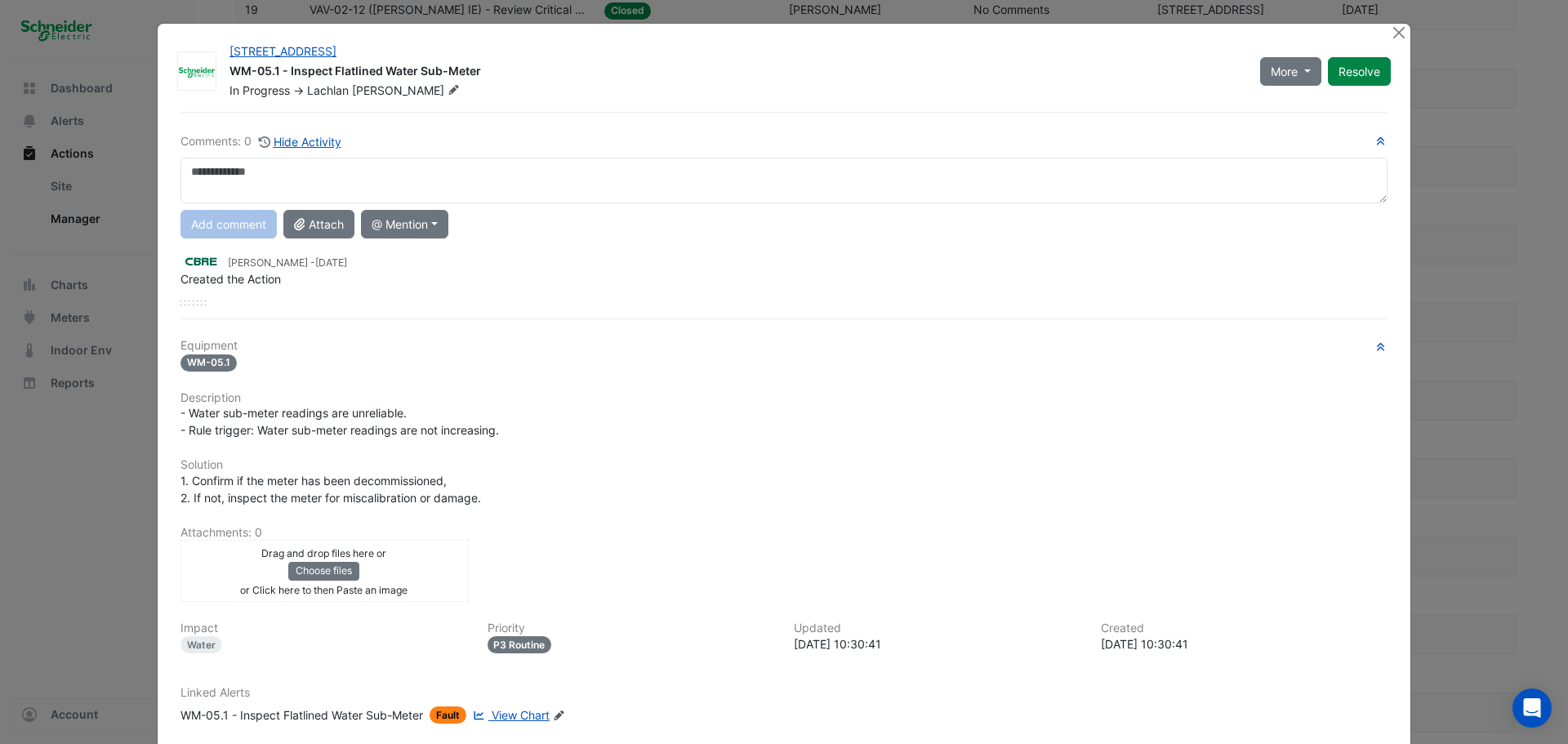
click at [290, 155] on div "Comments: 0 Hide Activity Add comment Attach @ Mention [PERSON_NAME] [PERSON_NA…" at bounding box center [784, 219] width 1207 height 173
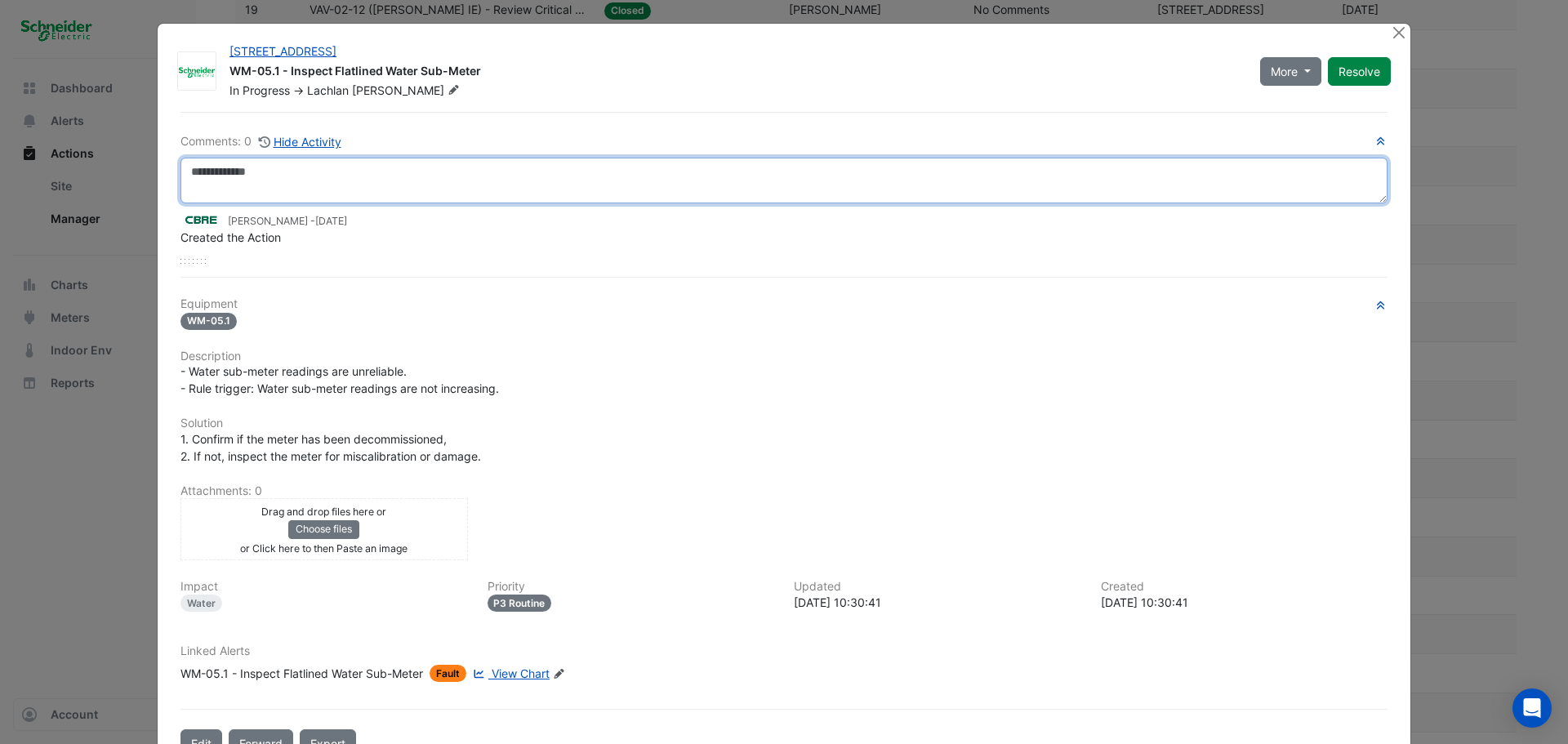
click at [292, 165] on textarea at bounding box center [784, 180] width 1207 height 46
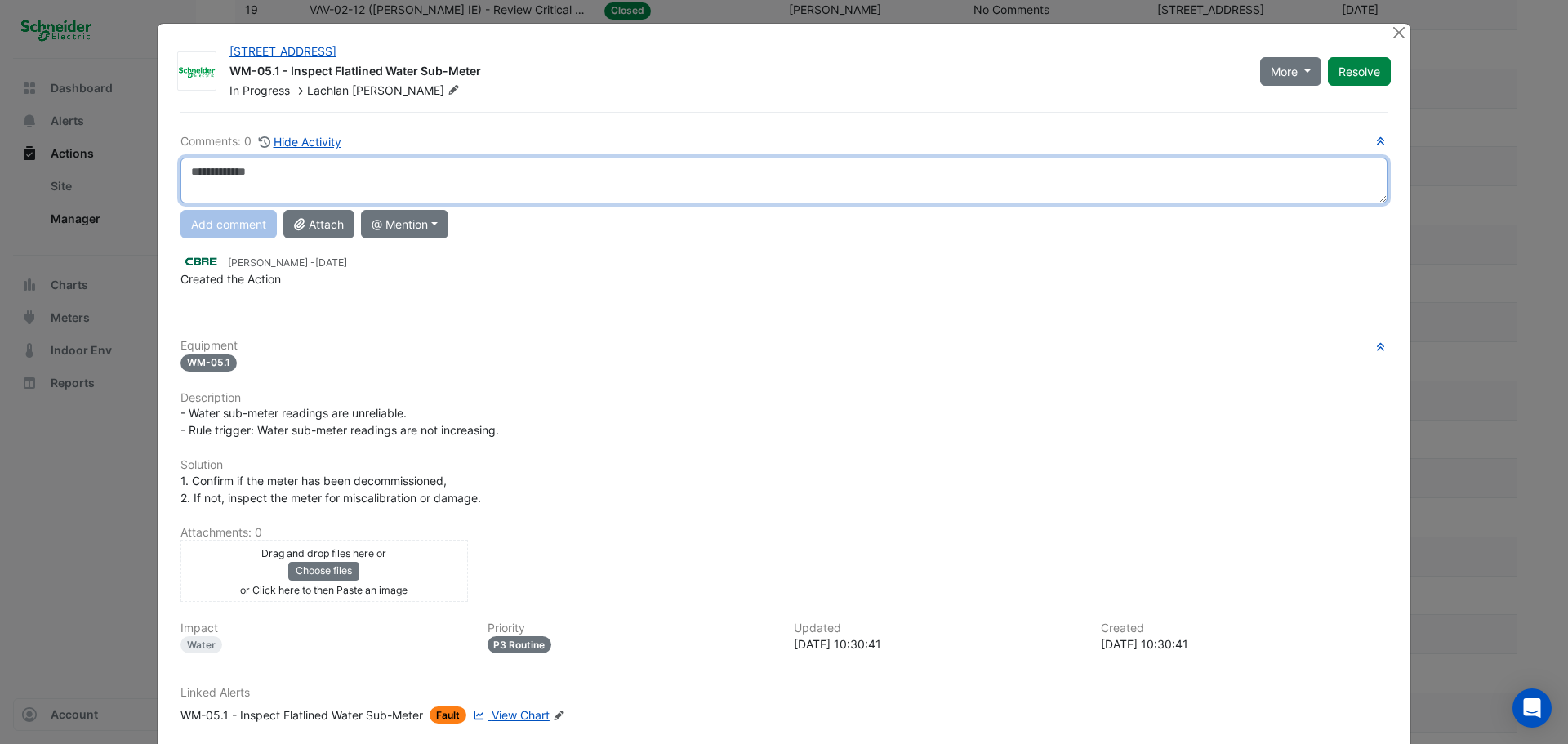
type textarea "*"
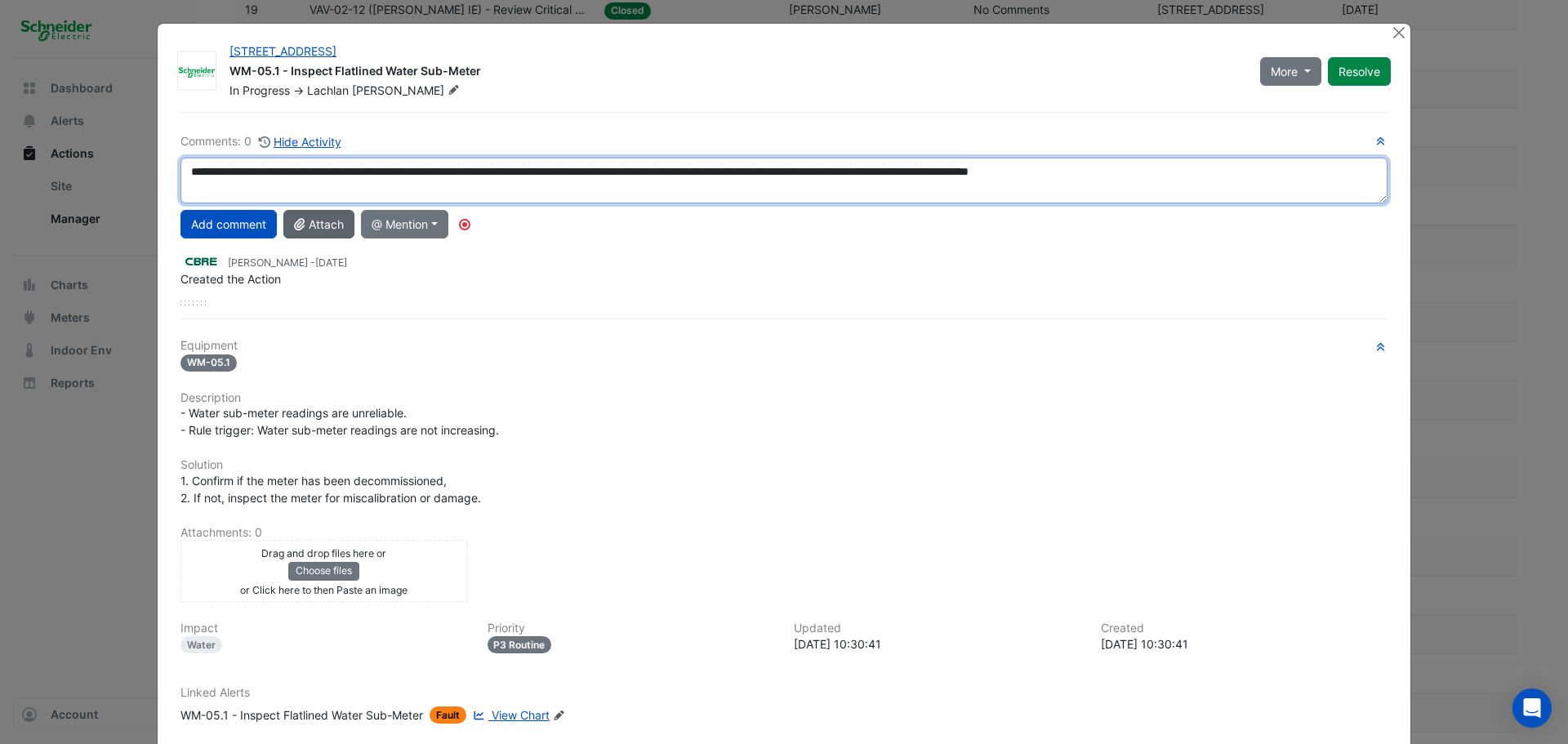
type textarea "**********"
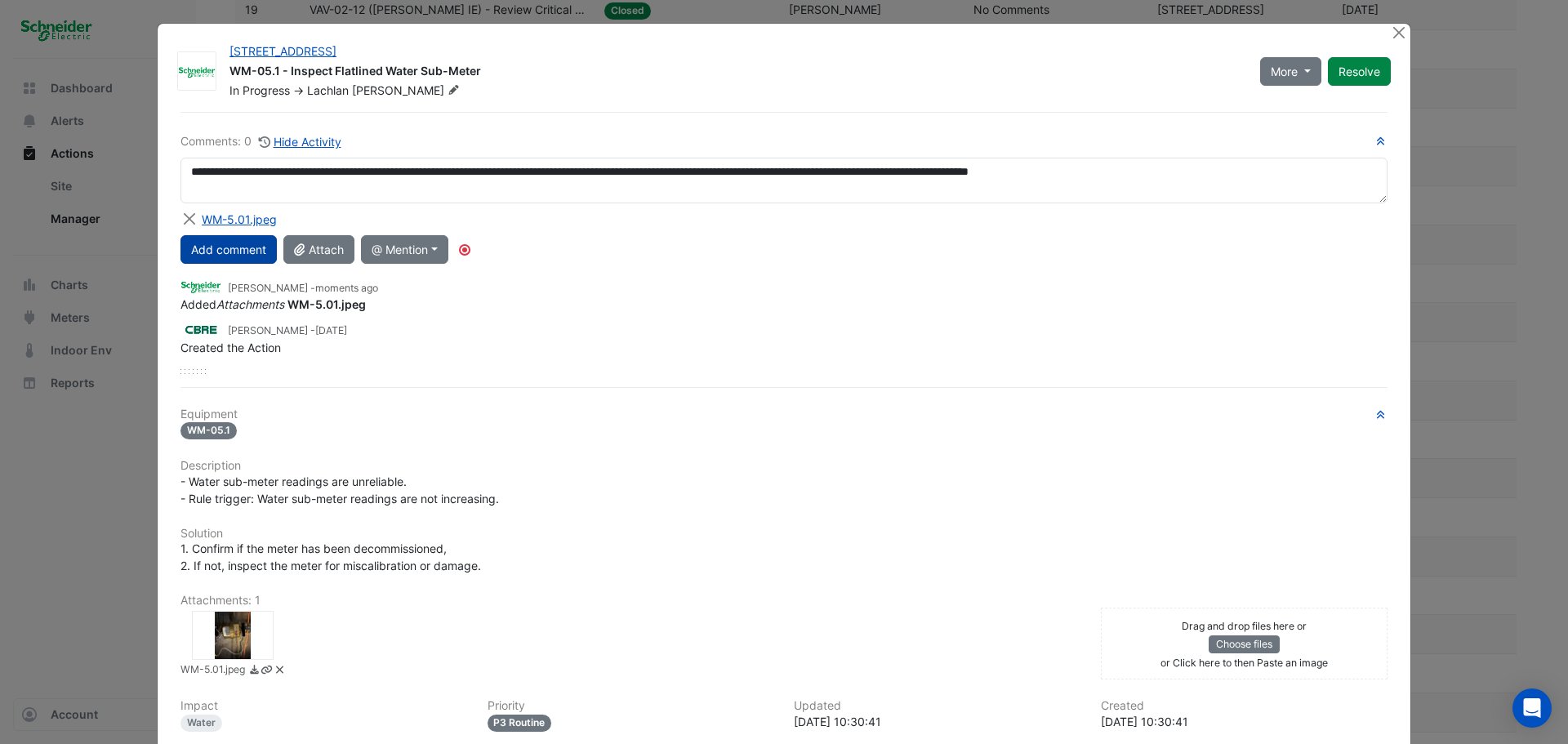
click at [221, 240] on button "Add comment" at bounding box center [228, 250] width 96 height 29
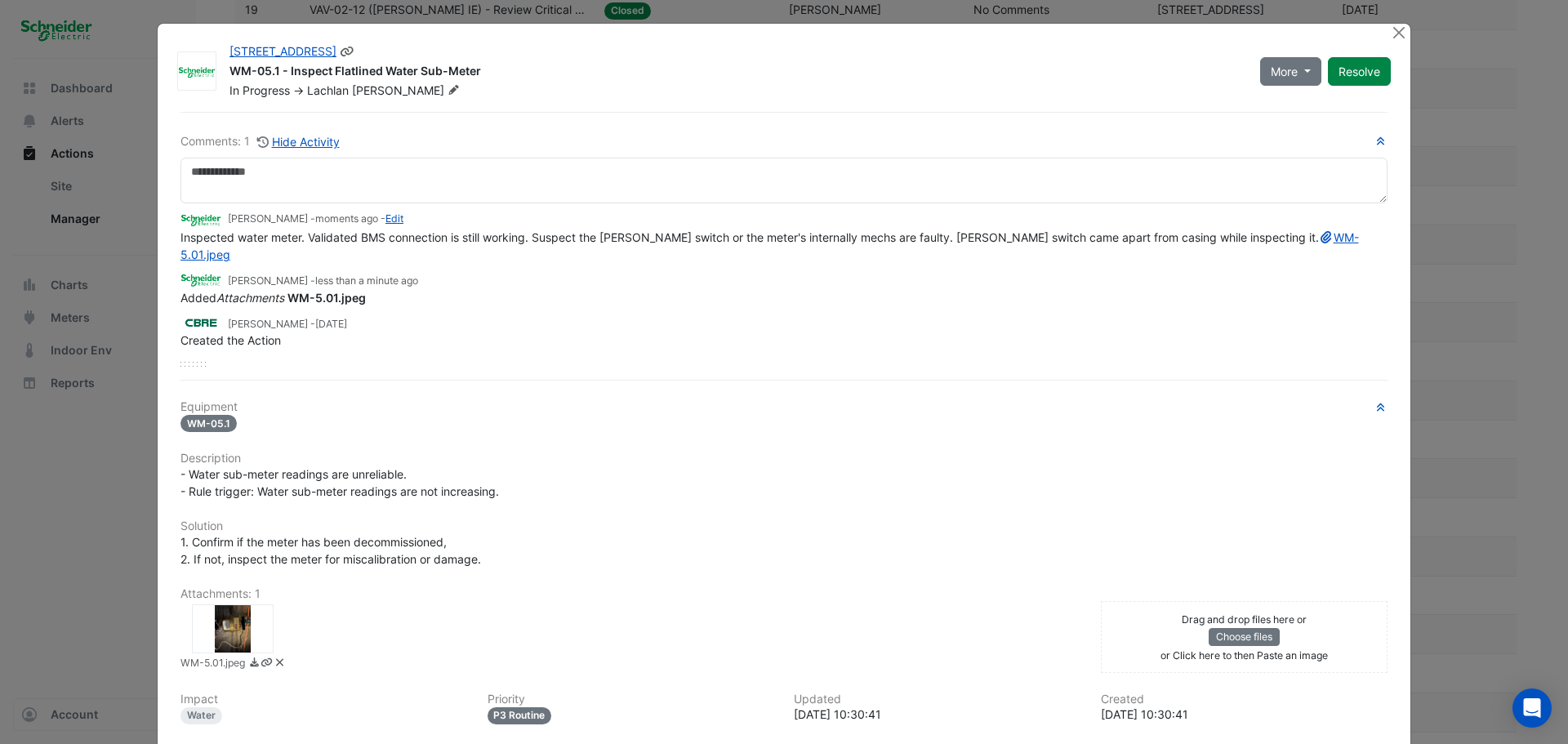
click at [448, 92] on icon at bounding box center [454, 89] width 13 height 10
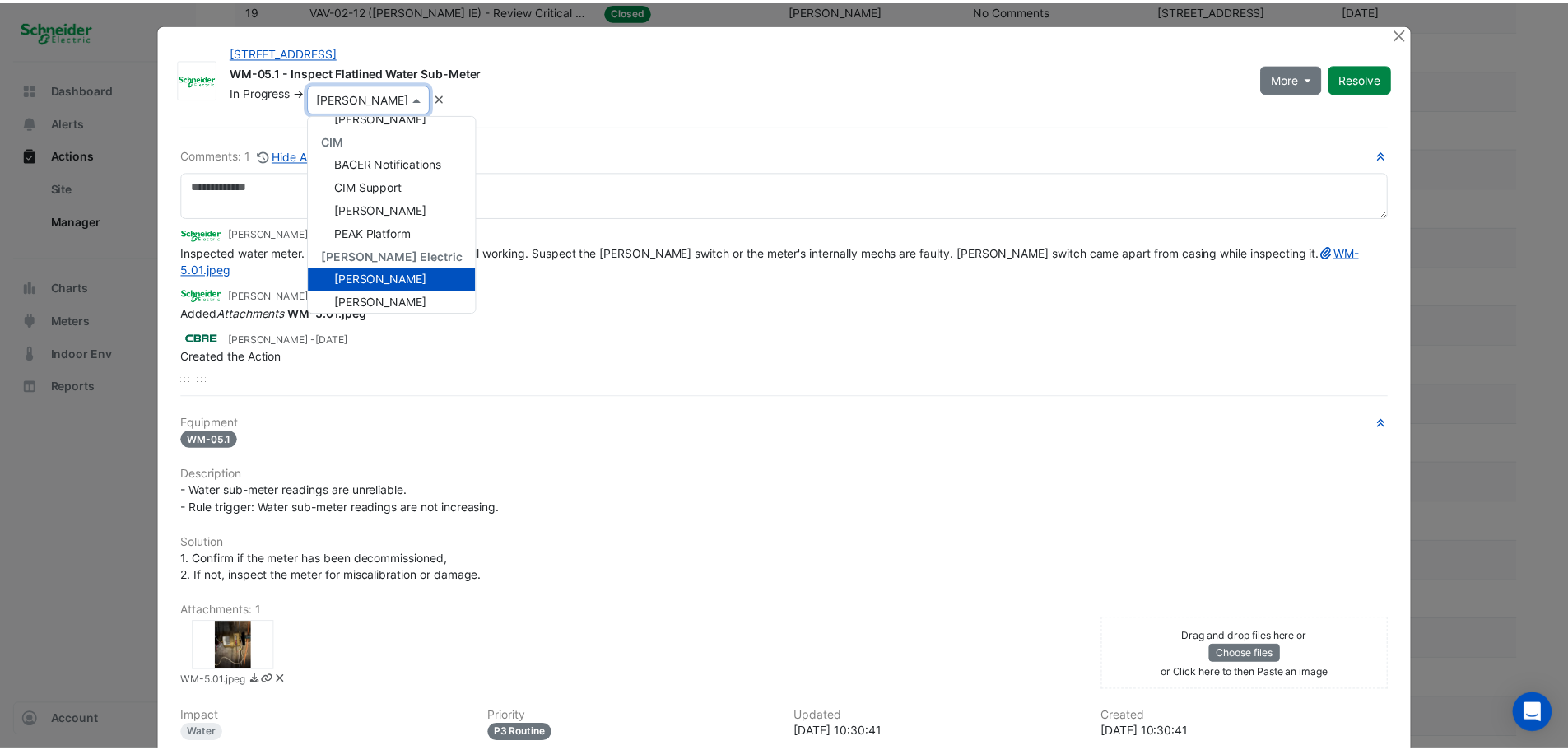
scroll to position [296, 0]
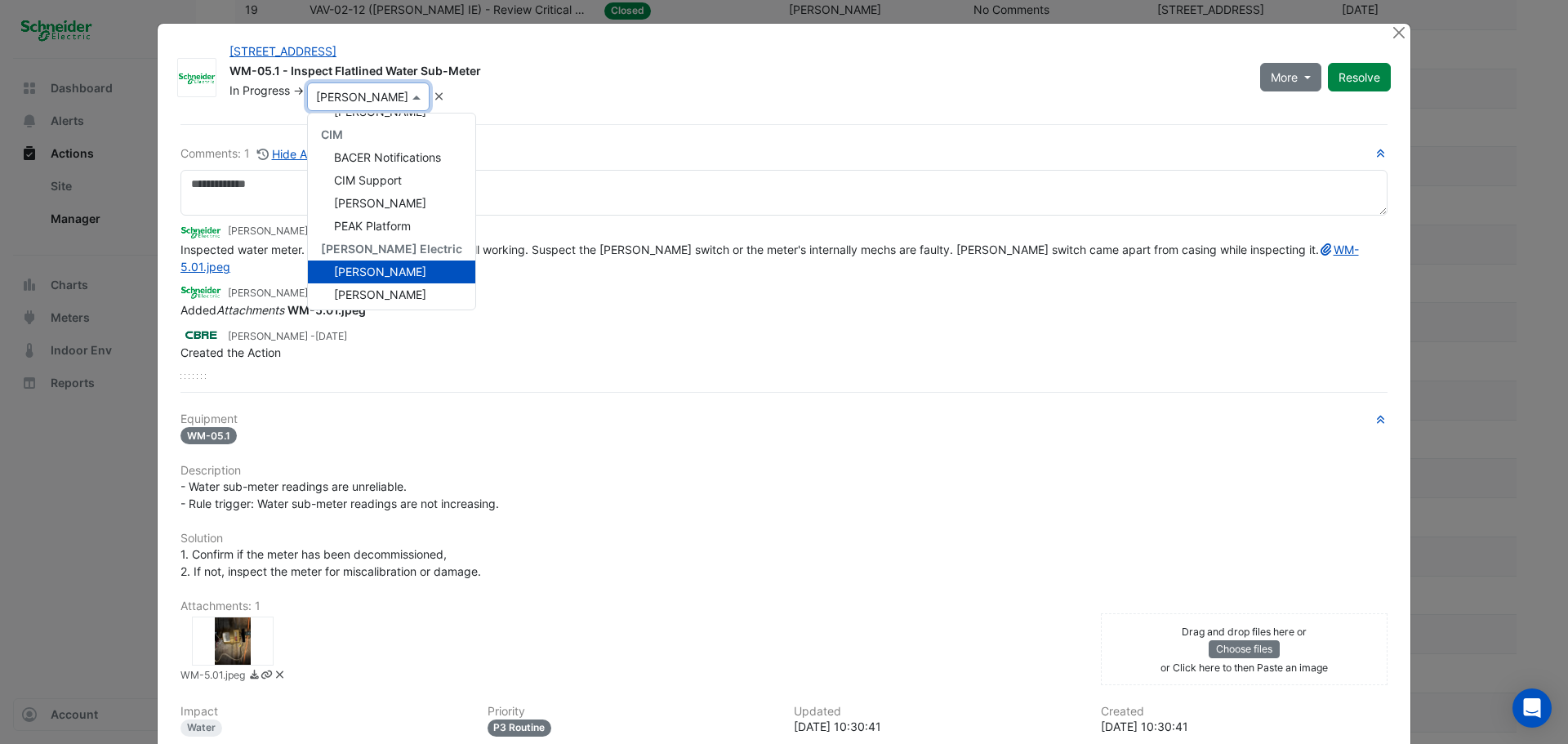
click at [583, 301] on div "[PERSON_NAME] - less than a minute ago" at bounding box center [784, 291] width 1207 height 19
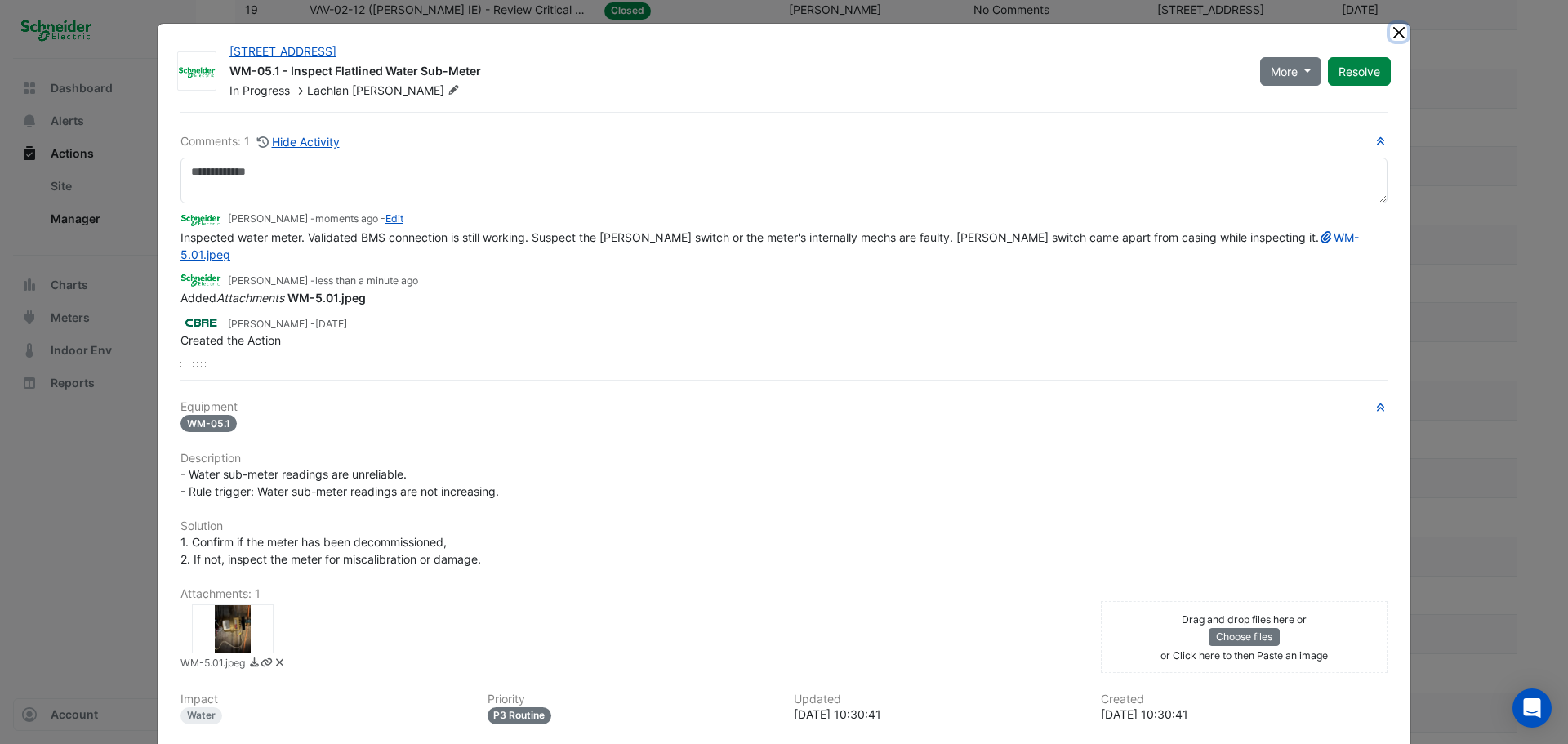
click at [1391, 33] on button "Close" at bounding box center [1399, 32] width 17 height 17
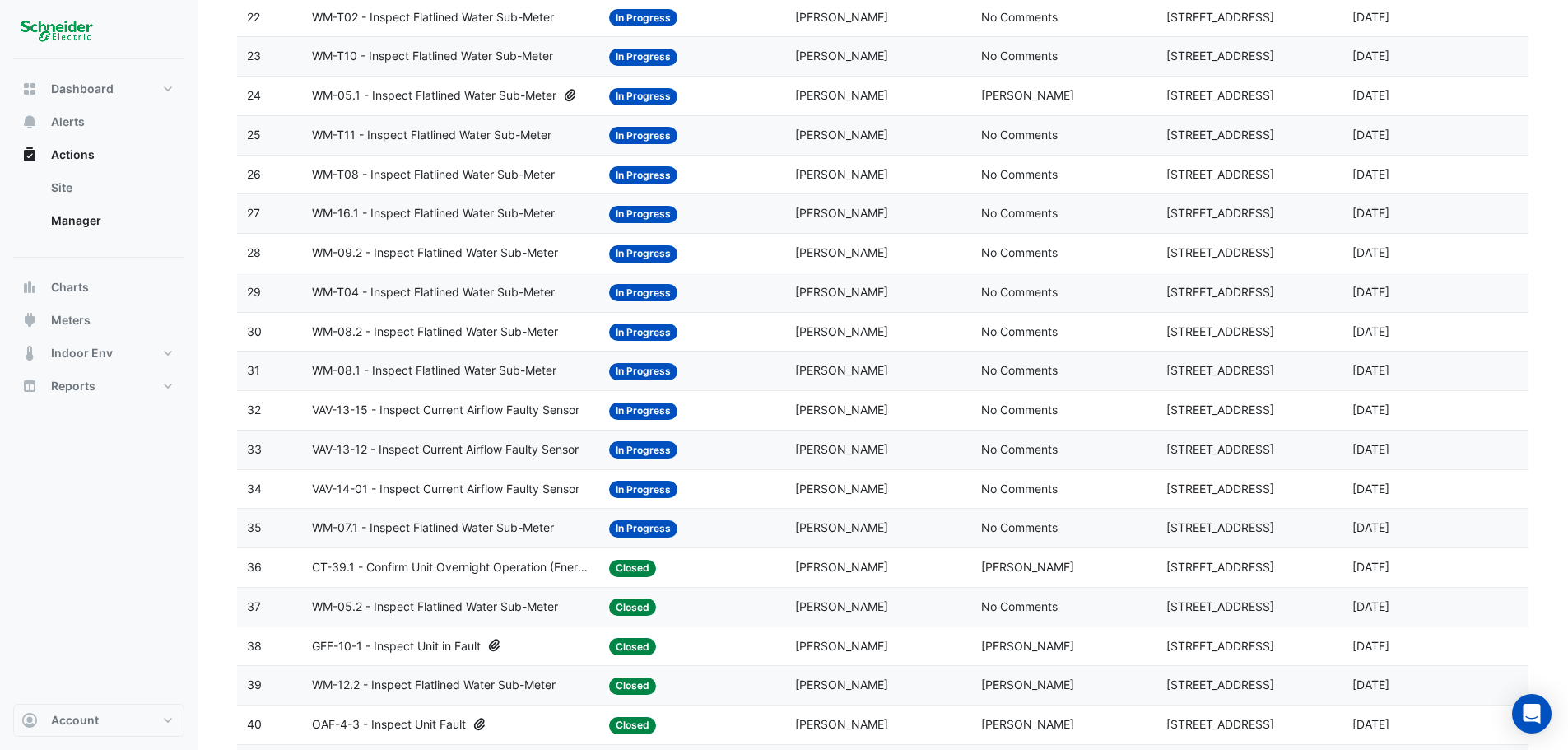
scroll to position [1098, 0]
